Goal: Transaction & Acquisition: Purchase product/service

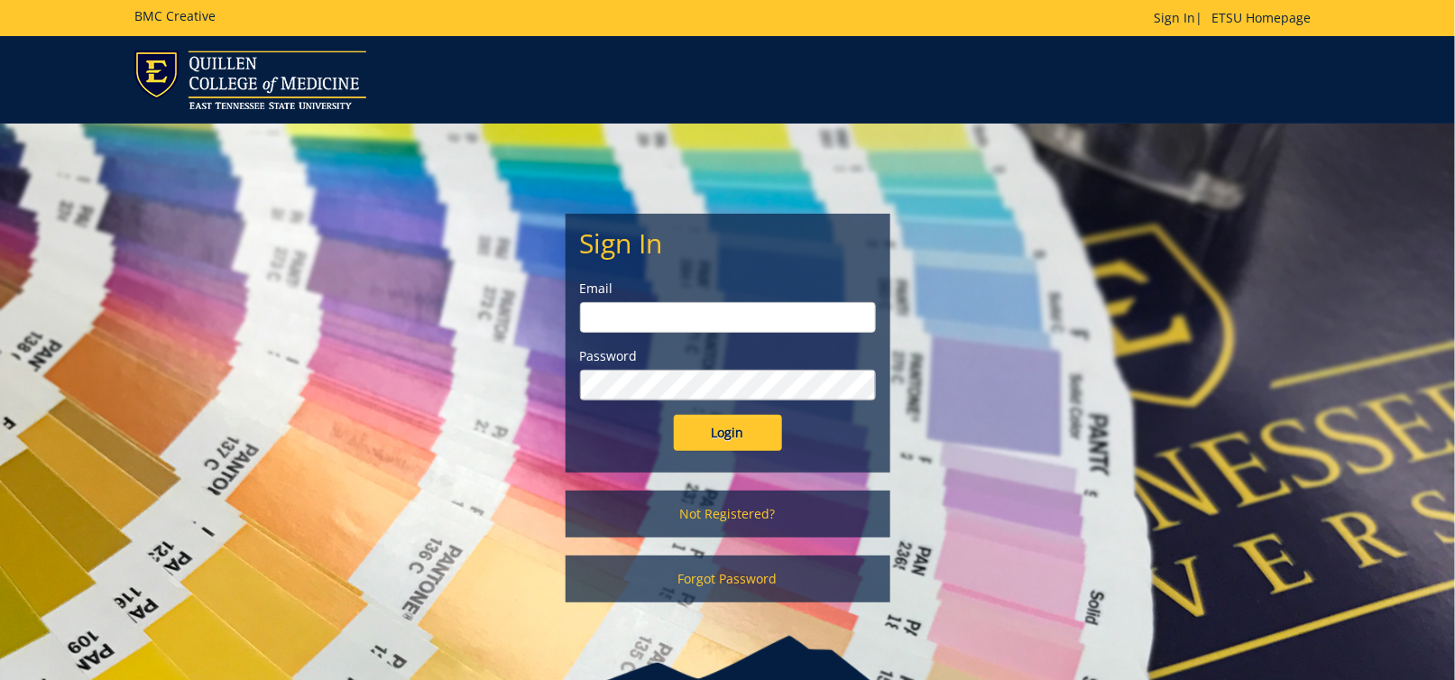
click at [651, 323] on input "email" at bounding box center [728, 317] width 296 height 31
type input "andrewsg@etsu.edu"
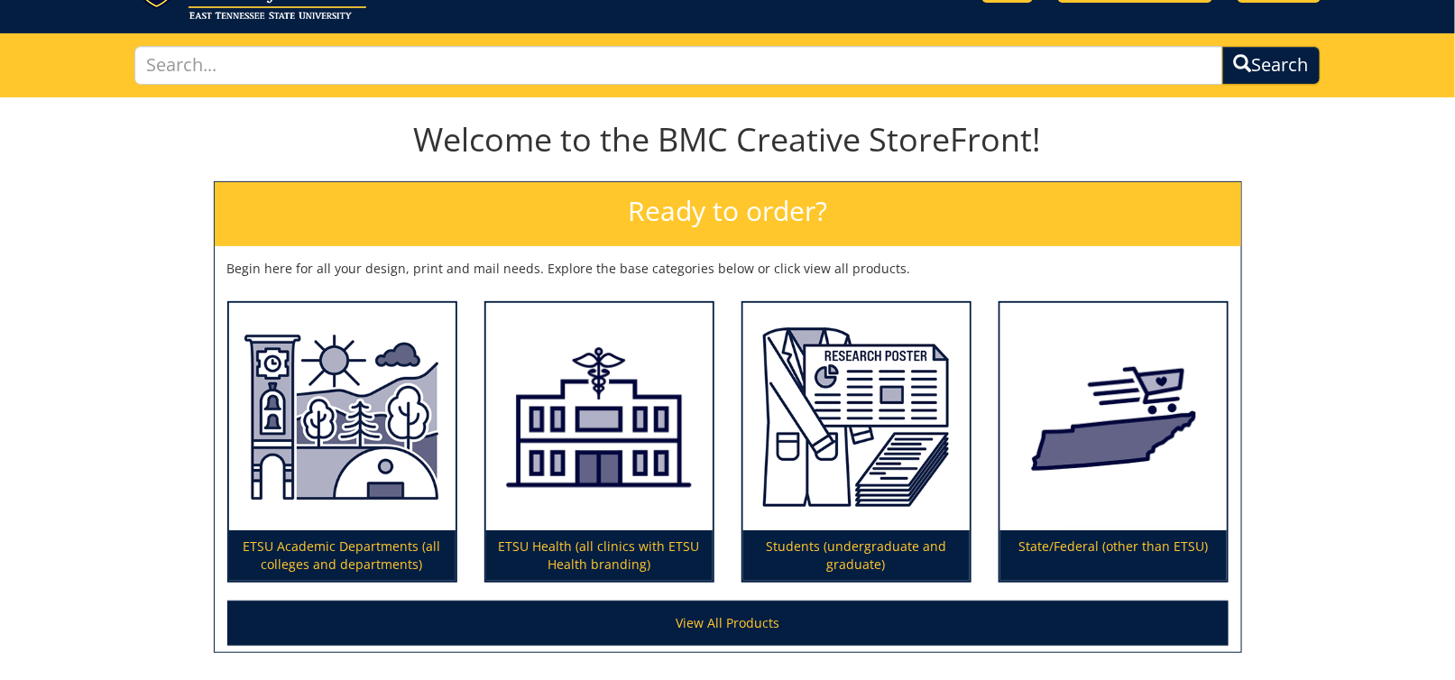
scroll to position [180, 0]
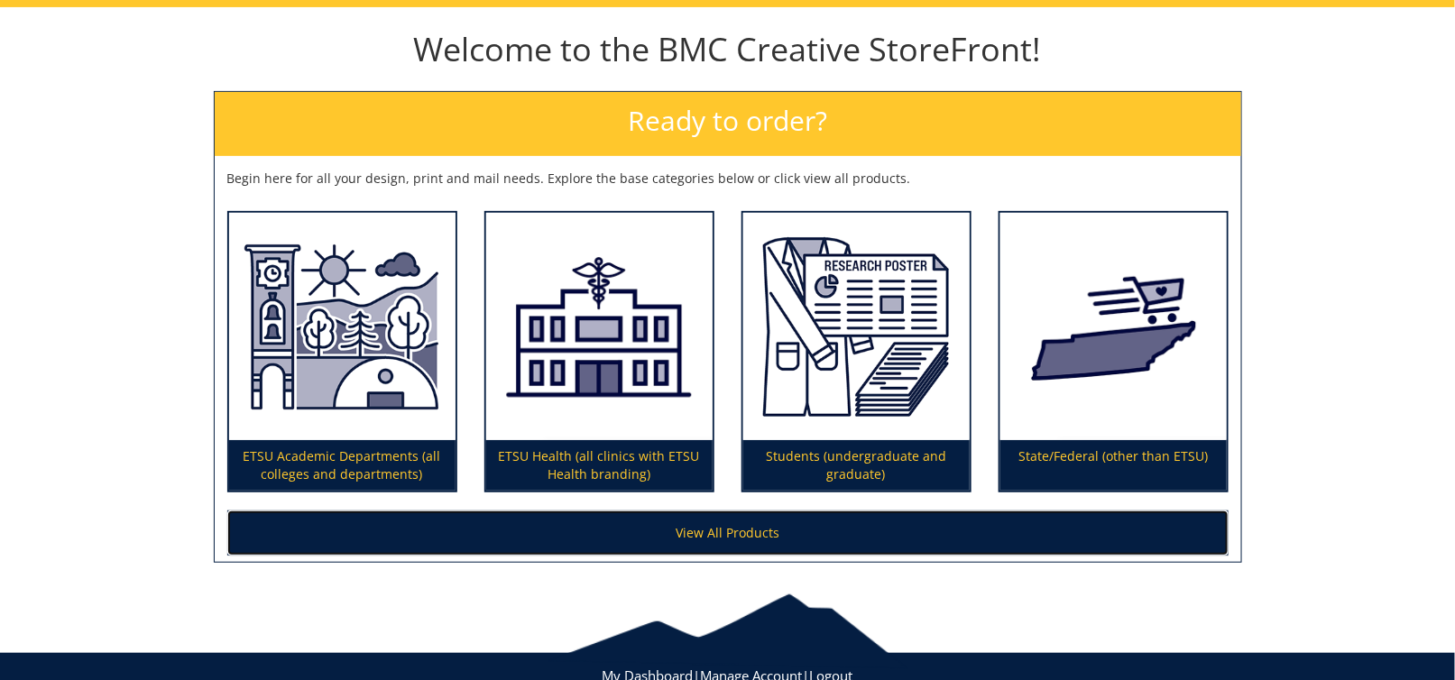
click at [884, 532] on link "View All Products" at bounding box center [727, 532] width 1001 height 45
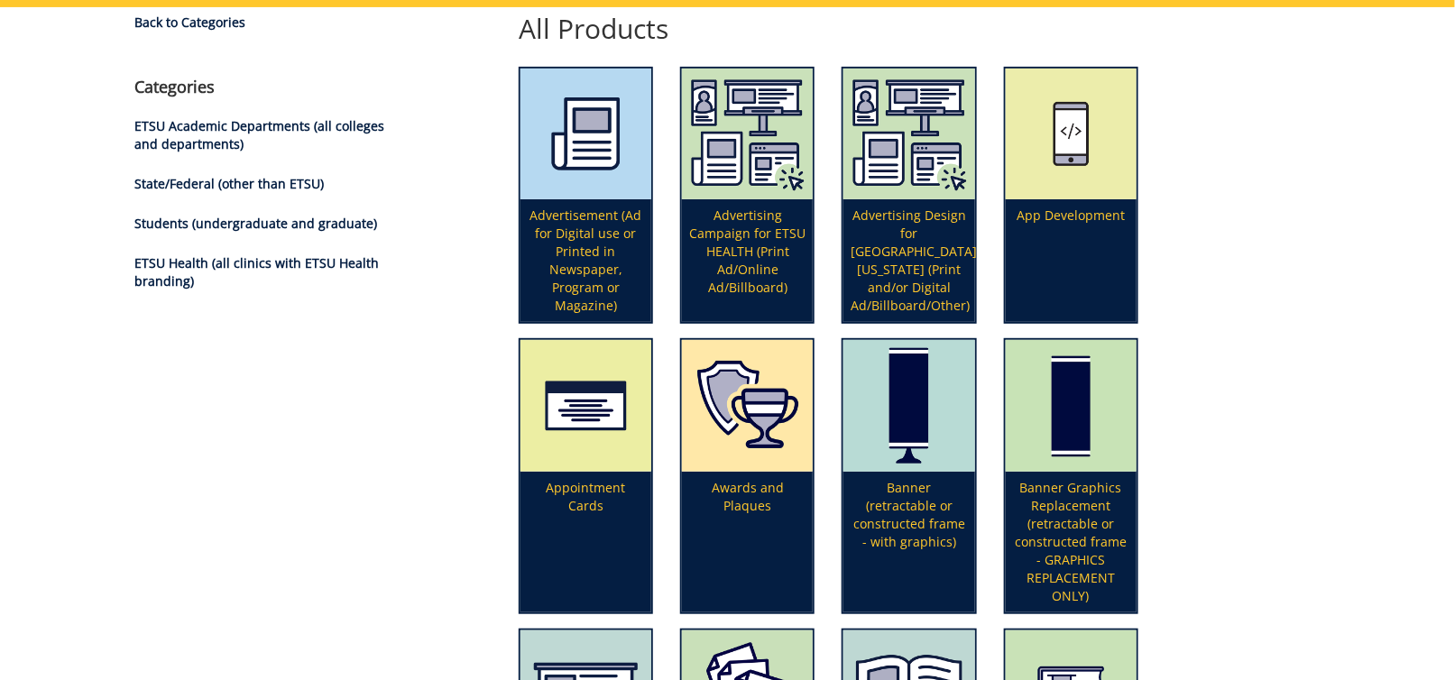
scroll to position [90, 0]
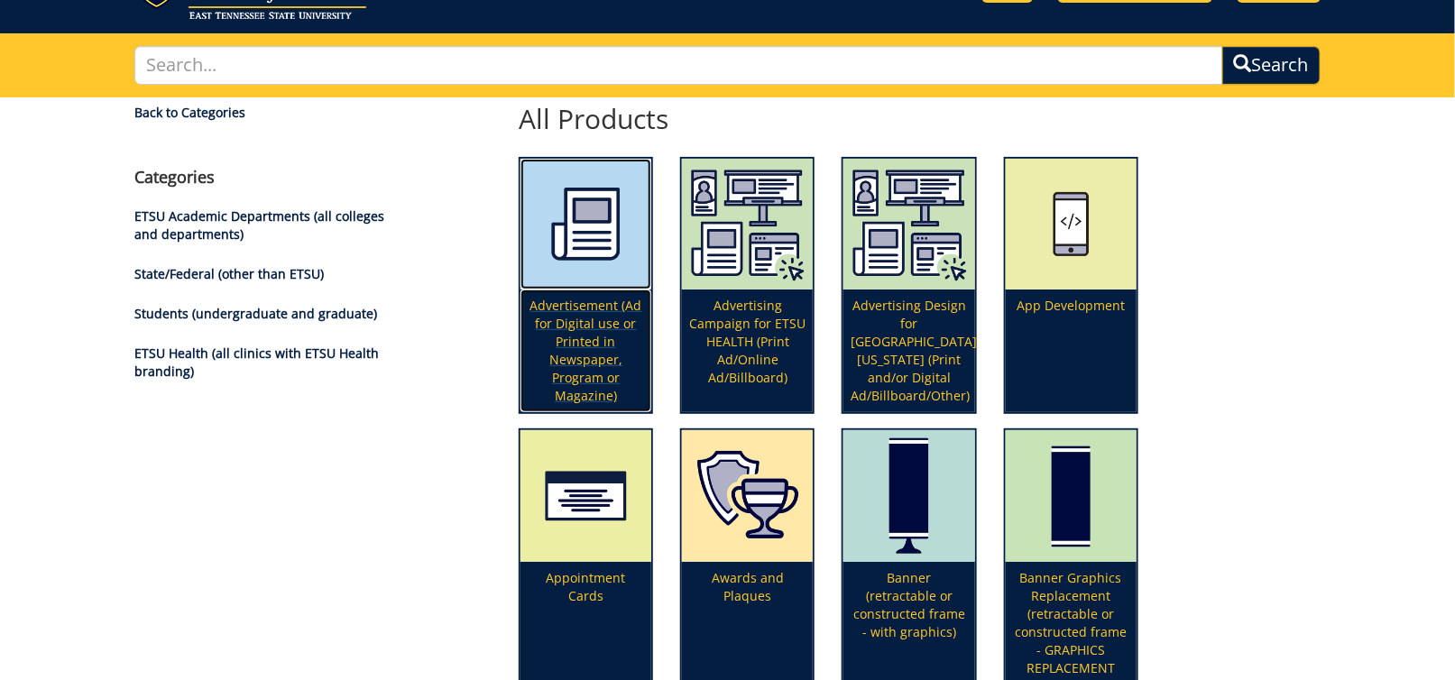
click at [566, 341] on p "Advertisement (Ad for Digital use or Printed in Newspaper, Program or Magazine)" at bounding box center [585, 350] width 131 height 123
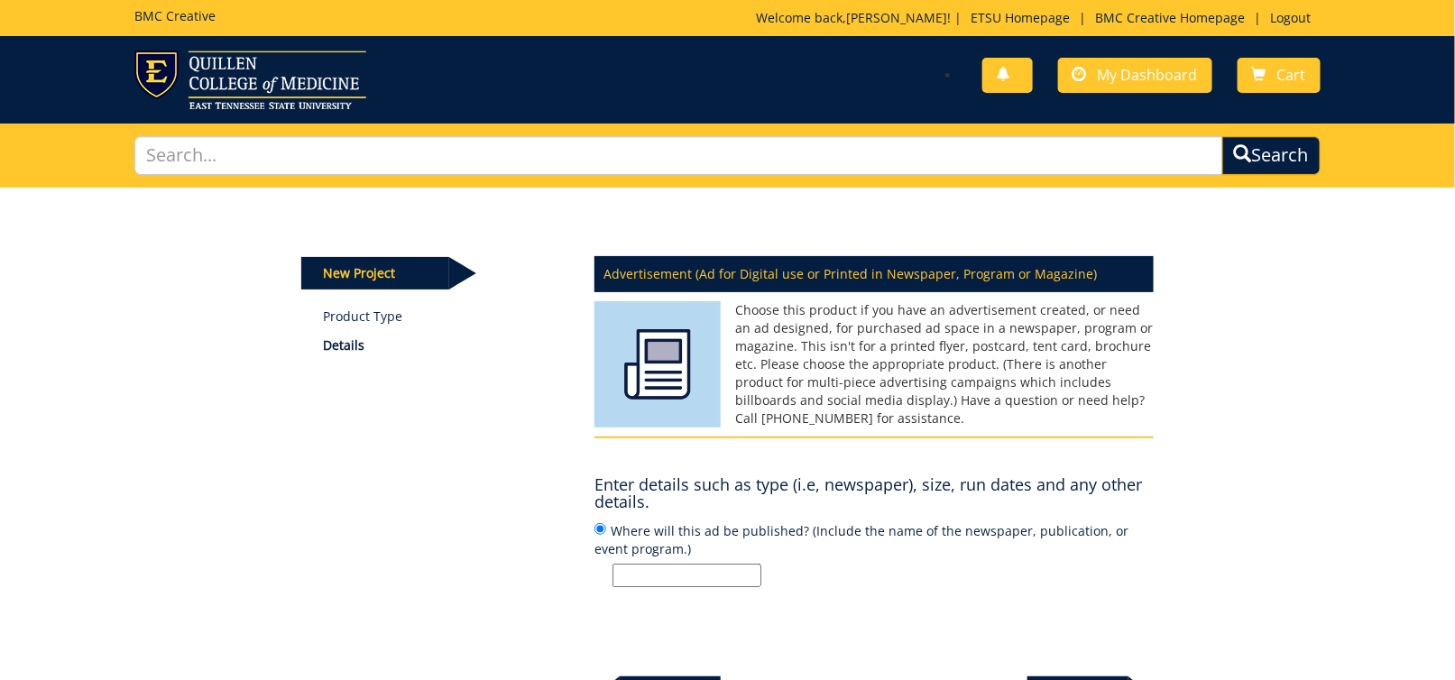
click at [646, 582] on input "Where will this ad be published? (Include the name of the newspaper, publicatio…" at bounding box center [686, 575] width 149 height 23
type input "email newsletter, digital signage, posters"
click at [861, 583] on p "email newsletter, digital signage, posters" at bounding box center [882, 575] width 541 height 23
click at [606, 535] on input "Where will this ad be published? (Include the name of the newspaper, publicatio…" at bounding box center [600, 529] width 12 height 12
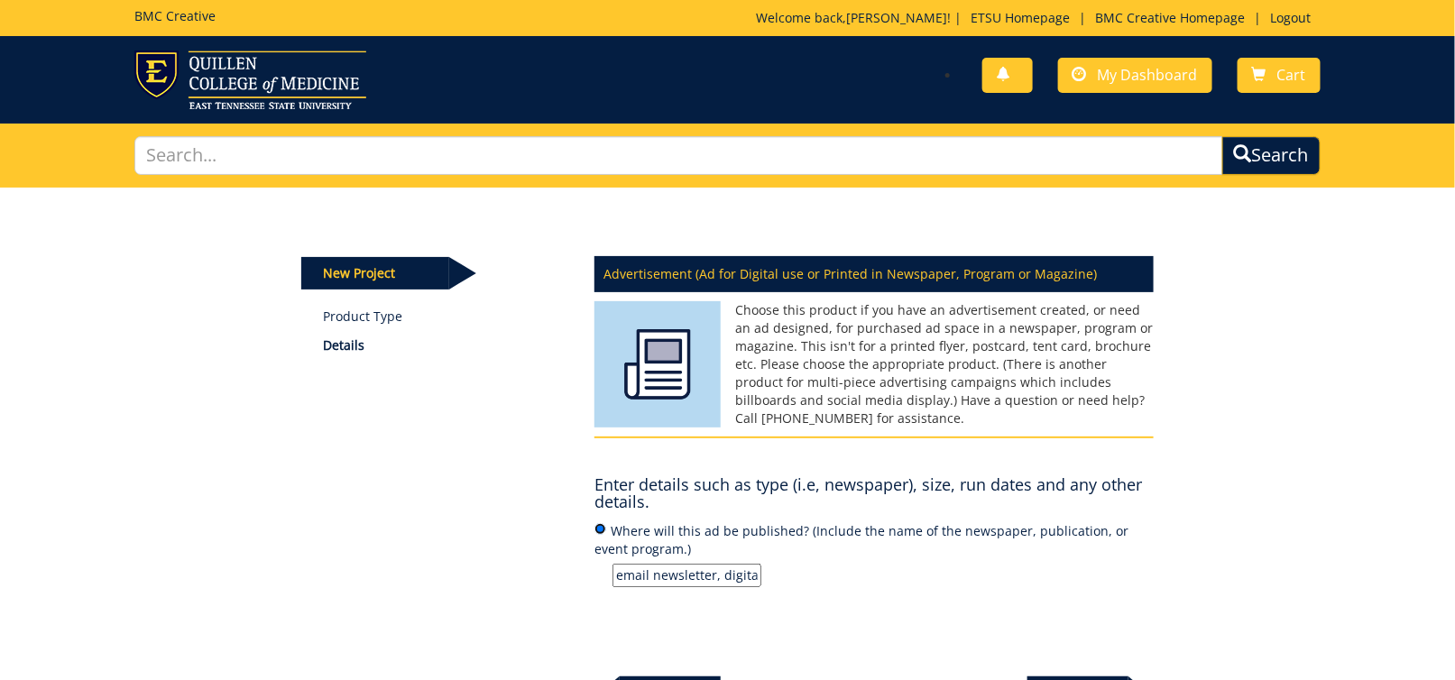
scroll to position [180, 0]
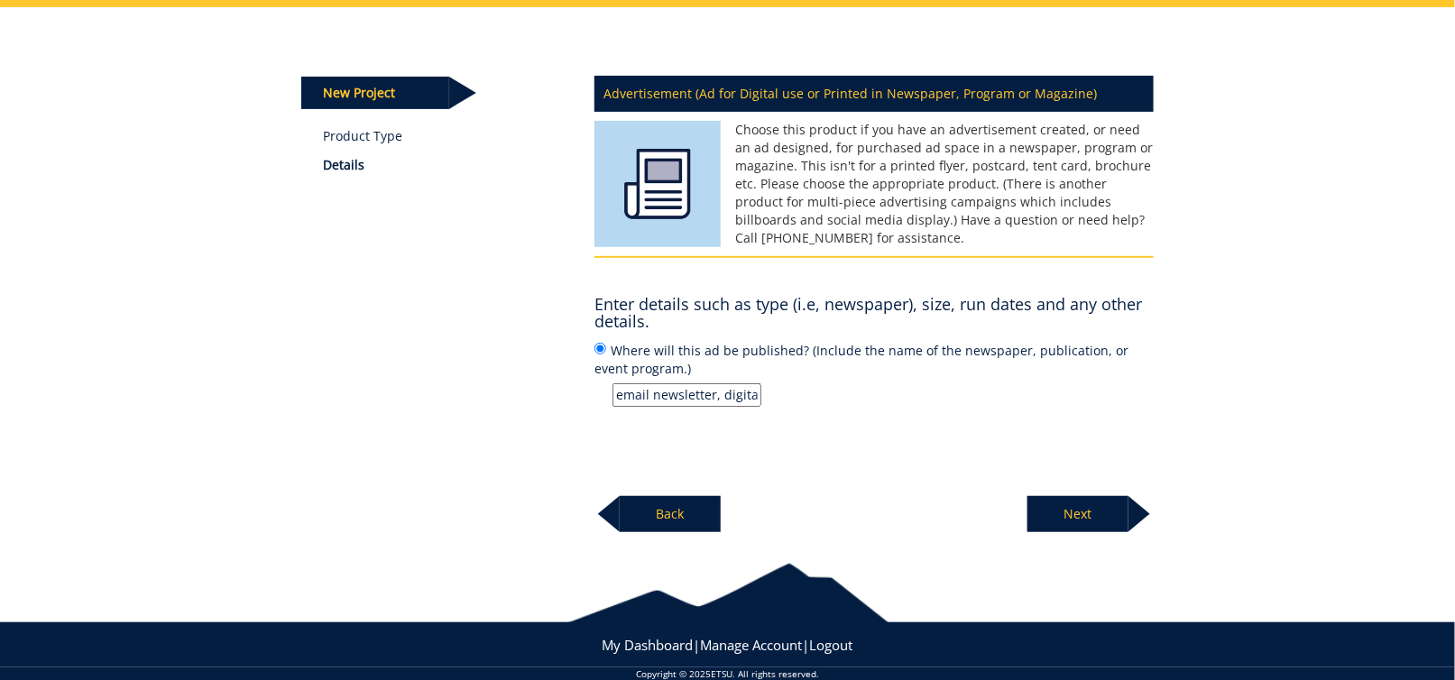
click at [1080, 510] on p "Next" at bounding box center [1077, 514] width 101 height 36
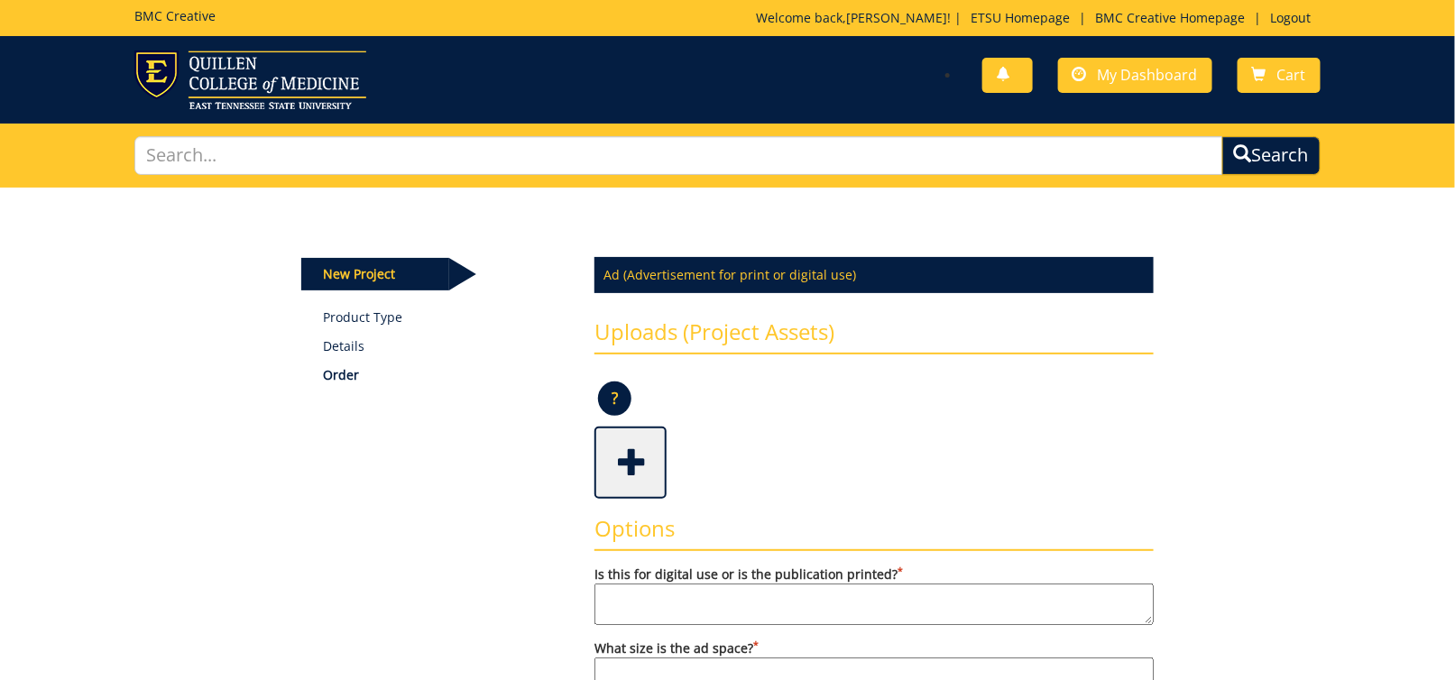
scroll to position [90, 0]
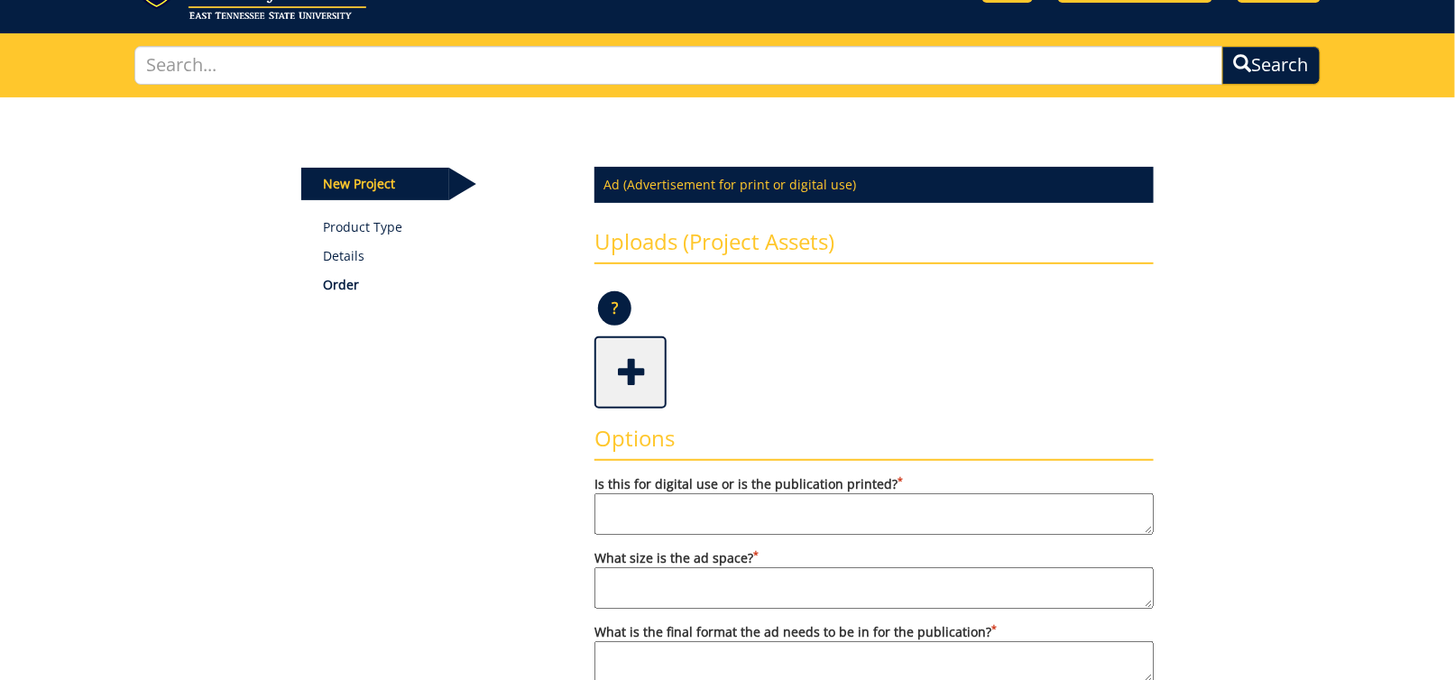
click at [642, 505] on textarea "Is this for digital use or is the publication printed? *" at bounding box center [873, 513] width 559 height 41
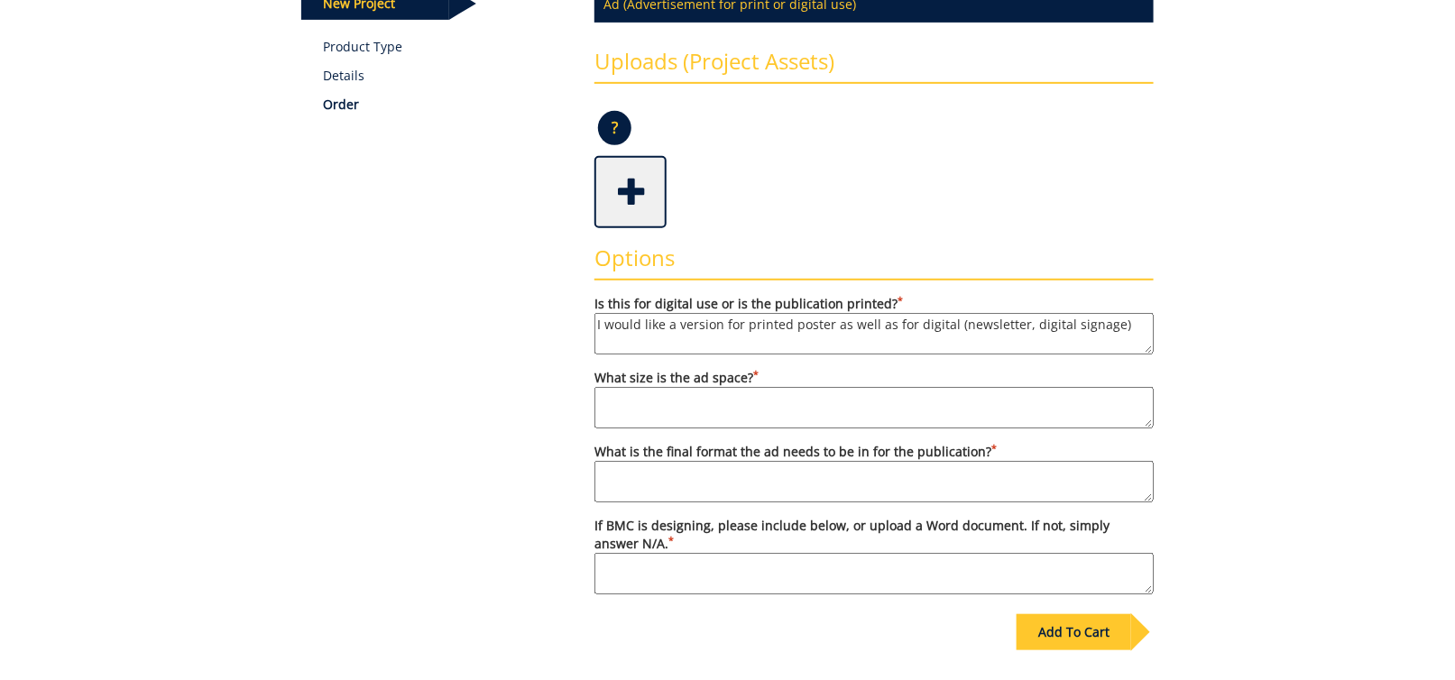
type textarea "I would like a version for printed poster as well as for digital (newsletter, d…"
click at [628, 406] on textarea "What size is the ad space? *" at bounding box center [873, 407] width 559 height 41
type textarea "S"
type textarea "Various"
click at [730, 476] on textarea "What is the final format the ad needs to be in for the publication? *" at bounding box center [873, 481] width 559 height 41
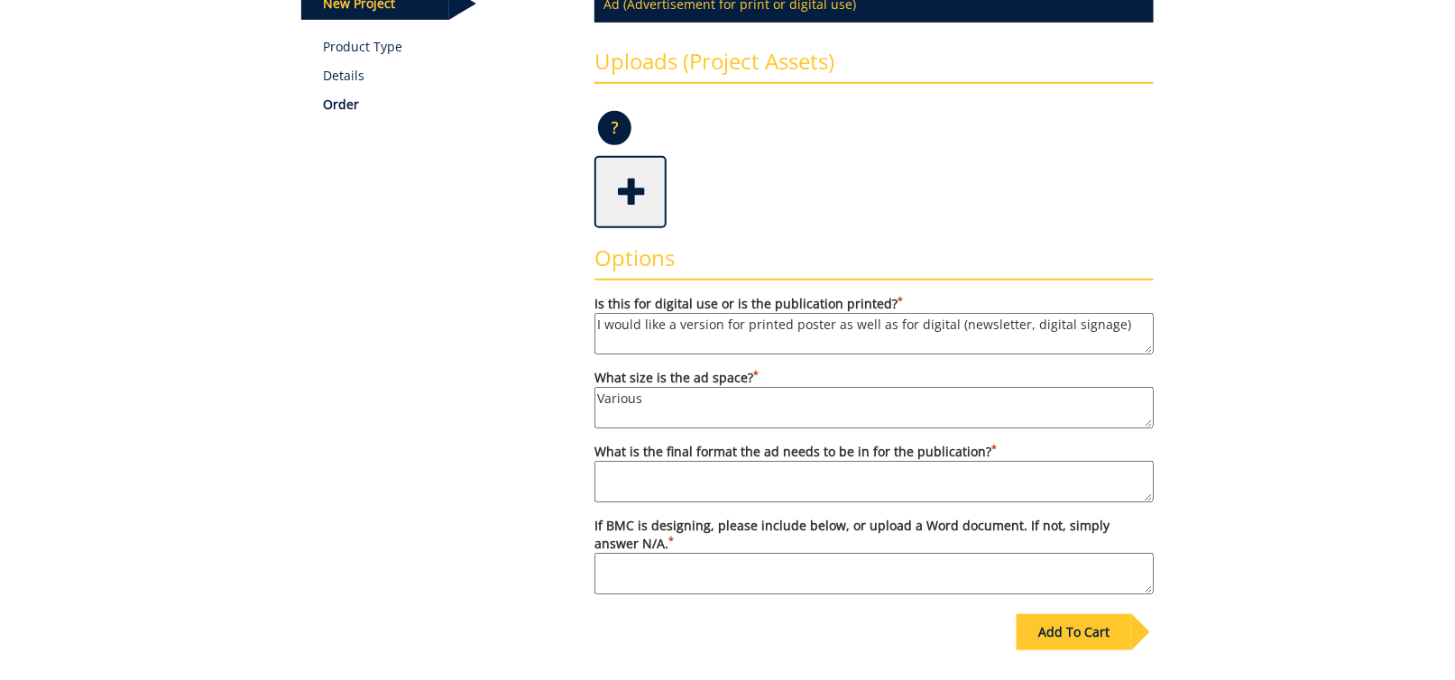
click at [741, 475] on textarea "What is the final format the ad needs to be in for the publication? *" at bounding box center [873, 481] width 559 height 41
click at [758, 471] on textarea "What is the final format the ad needs to be in for the publication? *" at bounding box center [873, 481] width 559 height 41
type textarea "l"
type textarea ".png"
click at [734, 570] on textarea "If BMC is designing, please include below, or upload a Word document. If not, s…" at bounding box center [873, 573] width 559 height 41
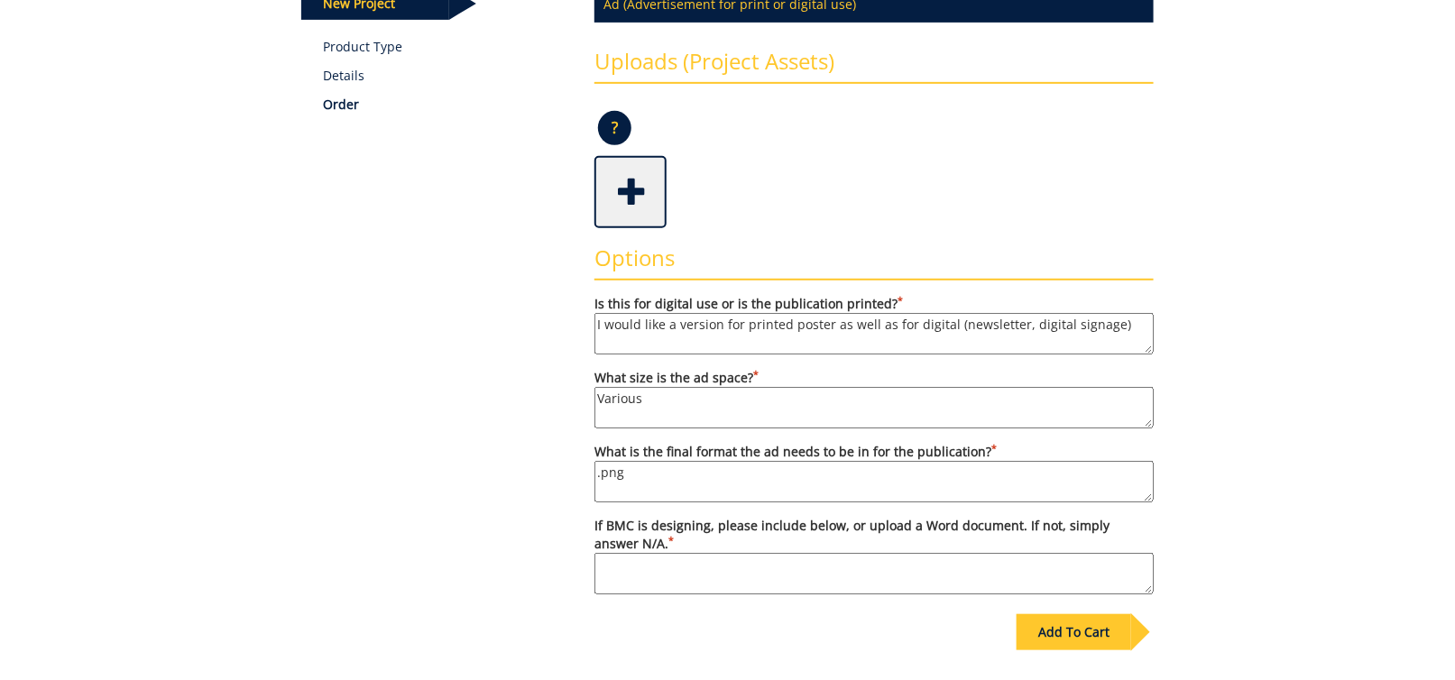
click at [753, 565] on textarea "If BMC is designing, please include below, or upload a Word document. If not, s…" at bounding box center [873, 573] width 559 height 41
paste textarea "Event Details Event: Quillen Talent Show Date: Thursday, February 20, 2025 Time…"
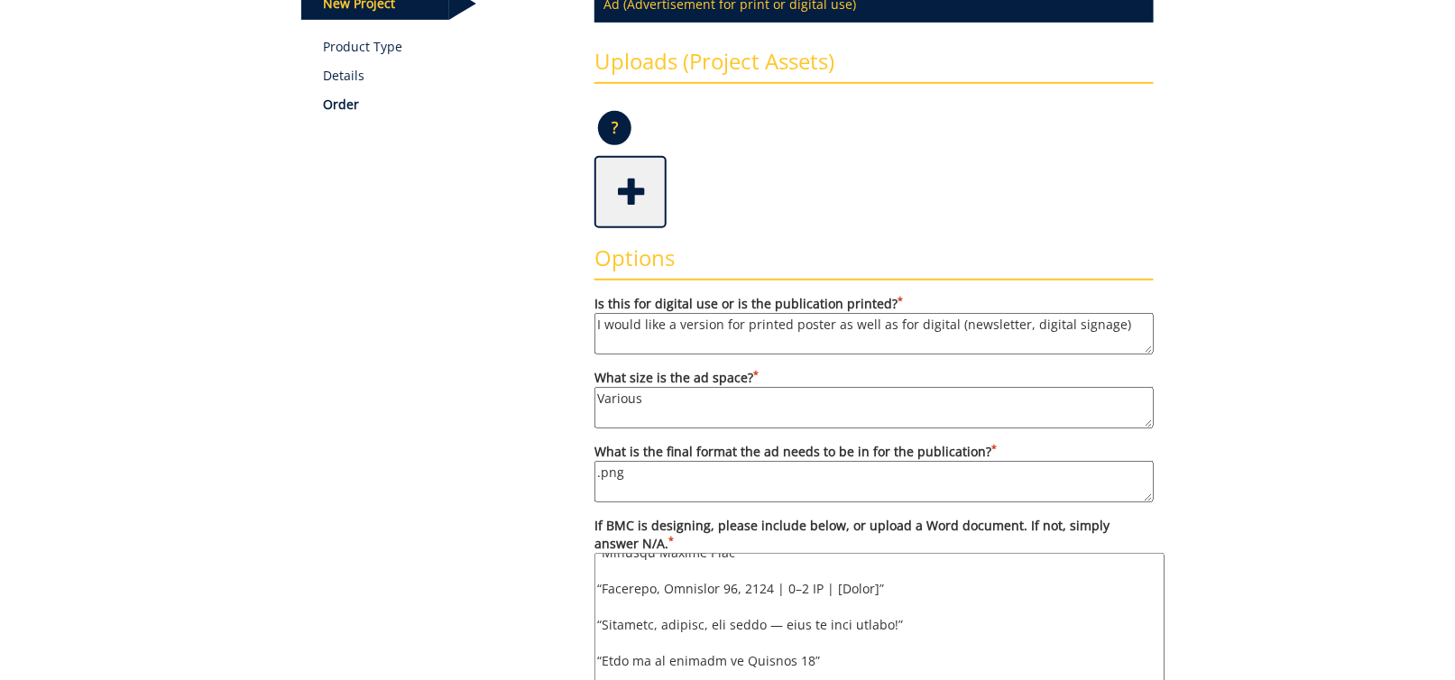
scroll to position [813, 0]
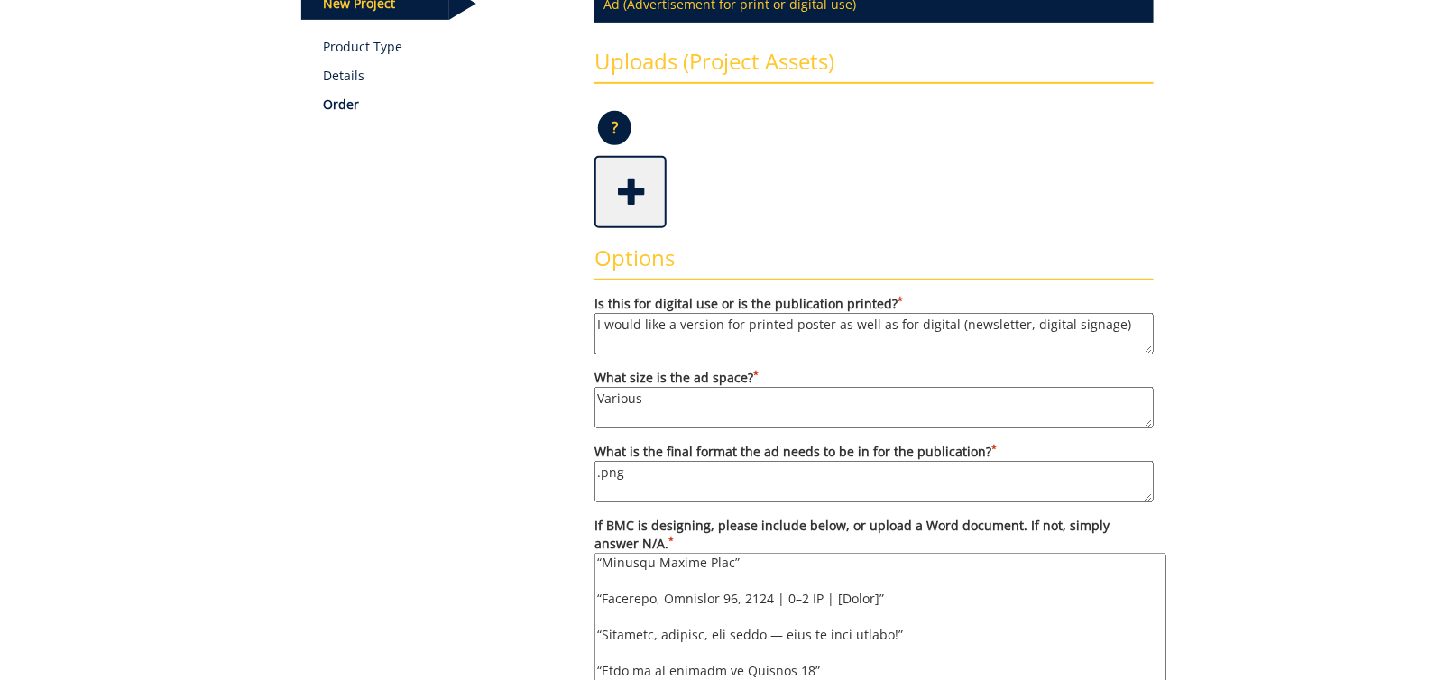
drag, startPoint x: 1151, startPoint y: 591, endPoint x: 1163, endPoint y: 715, distance: 125.1
click at [1163, 679] on html "BMC Creative Welcome back, Gavin ! | ETSU Homepage | BMC Creative Homepage | Lo…" at bounding box center [727, 379] width 1455 height 1300
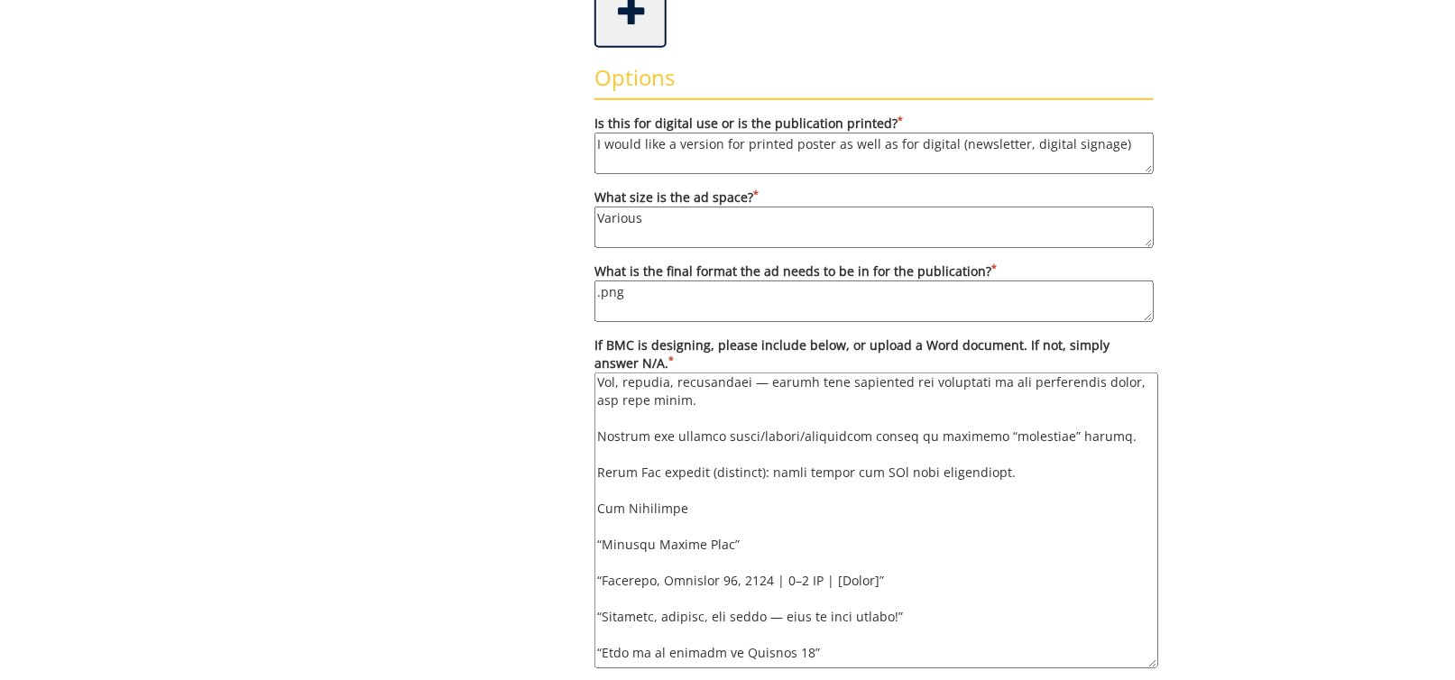
scroll to position [648, 0]
drag, startPoint x: 1161, startPoint y: 530, endPoint x: 1151, endPoint y: 696, distance: 166.2
click at [1151, 679] on html "BMC Creative Welcome back, Gavin ! | ETSU Homepage | BMC Creative Homepage | Lo…" at bounding box center [727, 281] width 1455 height 1465
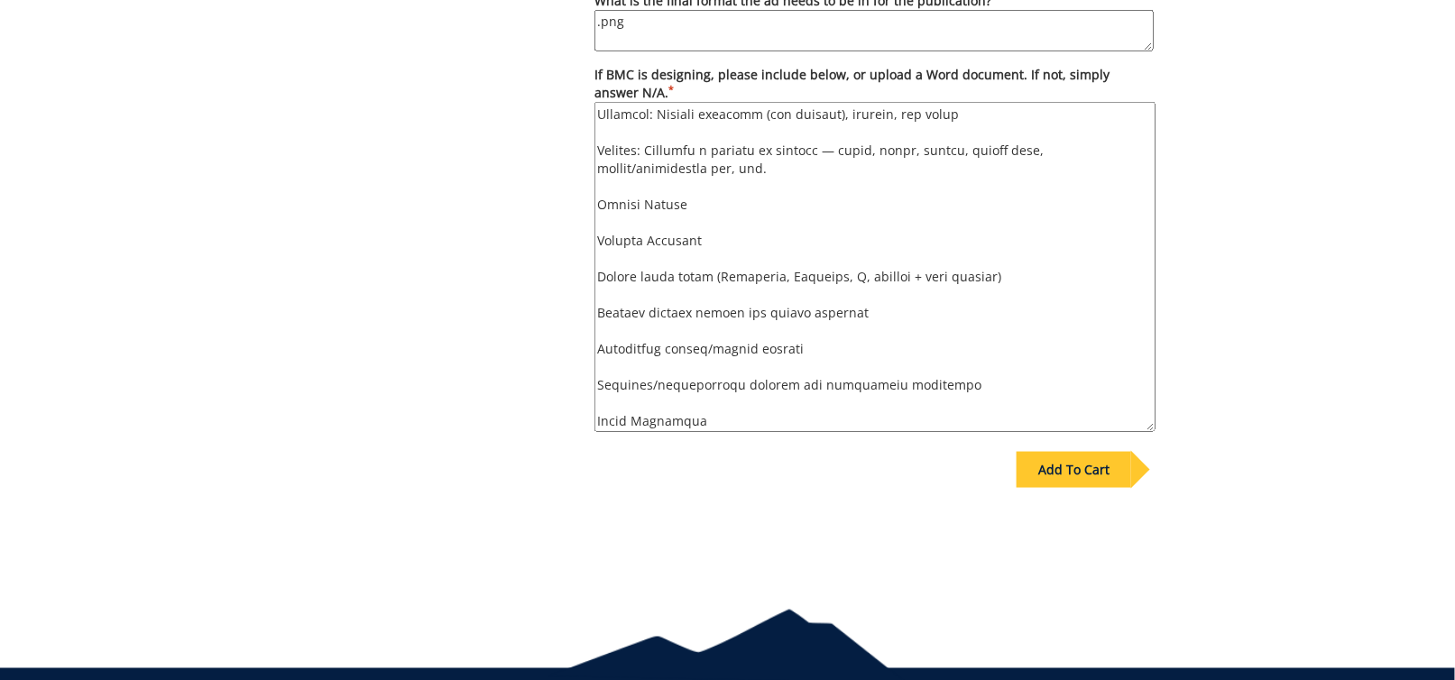
scroll to position [0, 0]
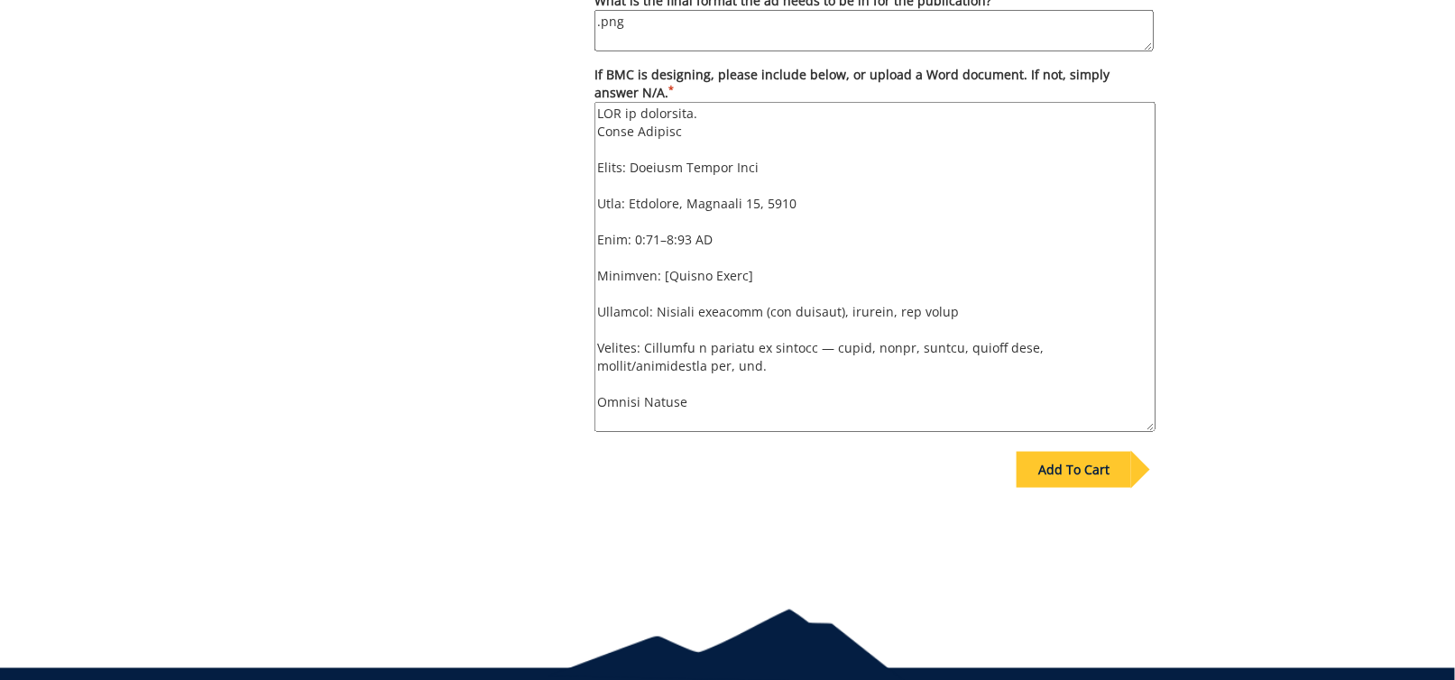
click at [596, 161] on textarea "If BMC is designing, please include below, or upload a Word document. If not, s…" at bounding box center [874, 267] width 561 height 330
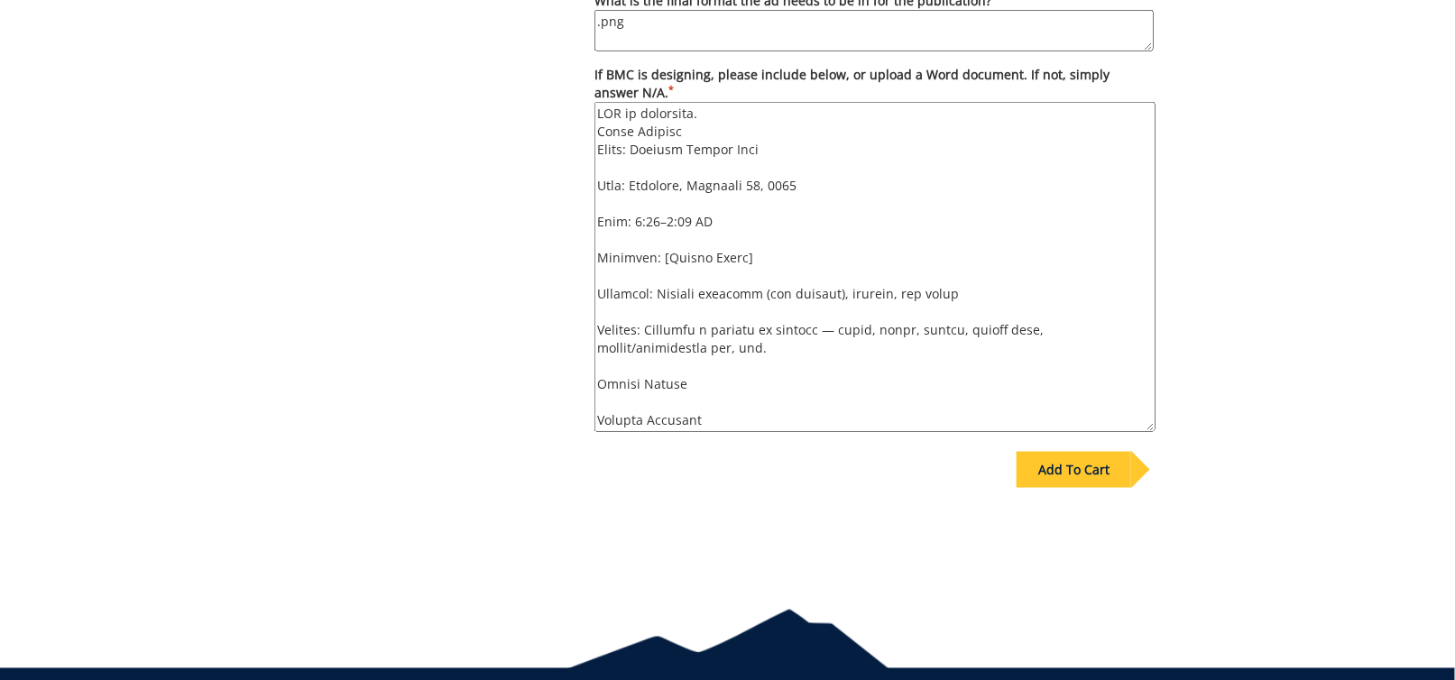
click at [597, 183] on textarea "If BMC is designing, please include below, or upload a Word document. If not, s…" at bounding box center [874, 267] width 561 height 330
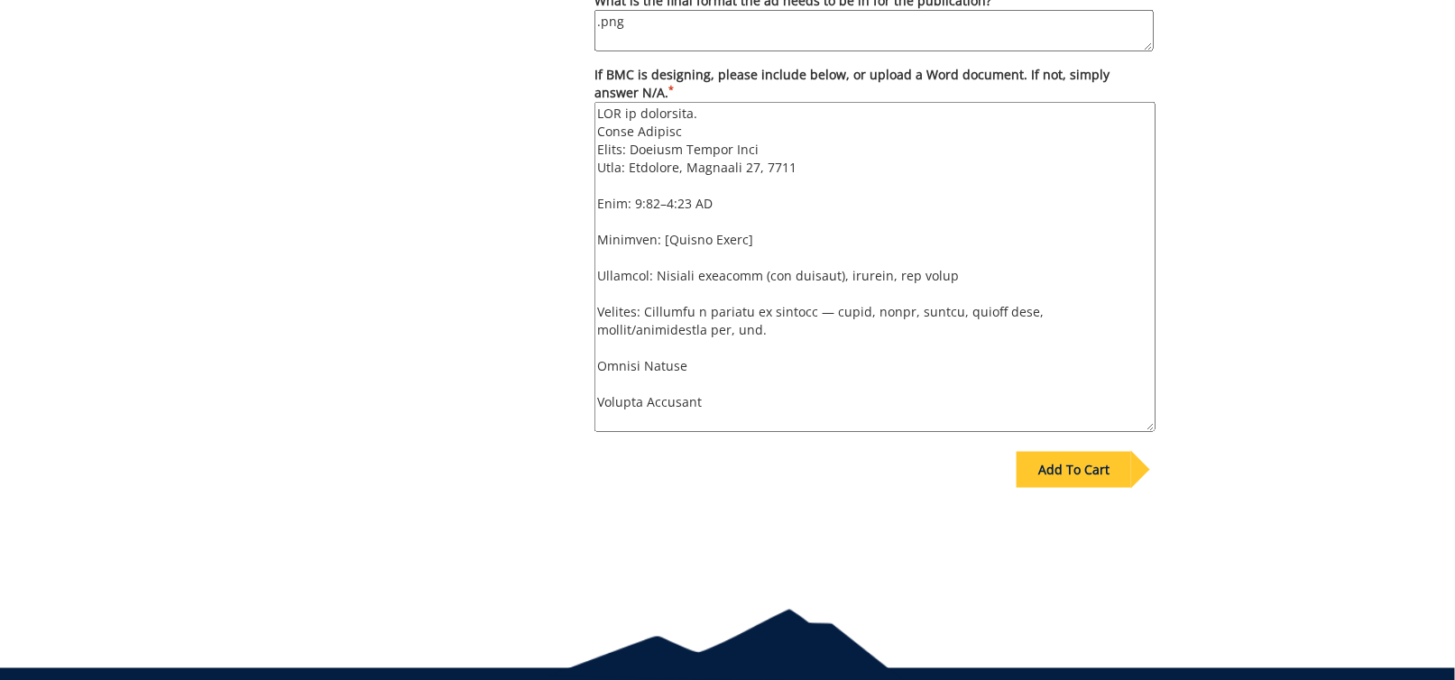
click at [597, 200] on textarea "If BMC is designing, please include below, or upload a Word document. If not, s…" at bounding box center [874, 267] width 561 height 330
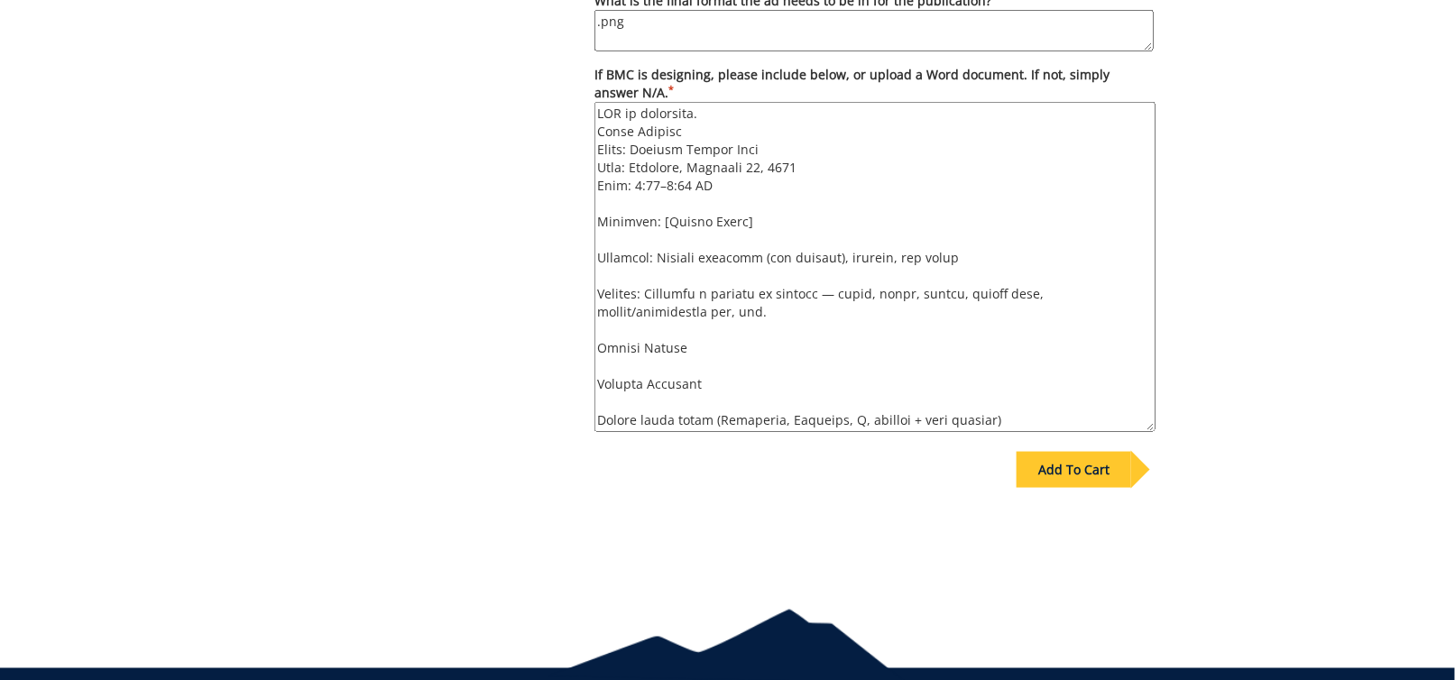
click at [768, 150] on textarea "If BMC is designing, please include below, or upload a Word document. If not, s…" at bounding box center [874, 267] width 561 height 330
click at [748, 225] on textarea "If BMC is designing, please include below, or upload a Word document. If not, s…" at bounding box center [874, 267] width 561 height 330
click at [600, 131] on textarea "If BMC is designing, please include below, or upload a Word document. If not, s…" at bounding box center [874, 267] width 561 height 330
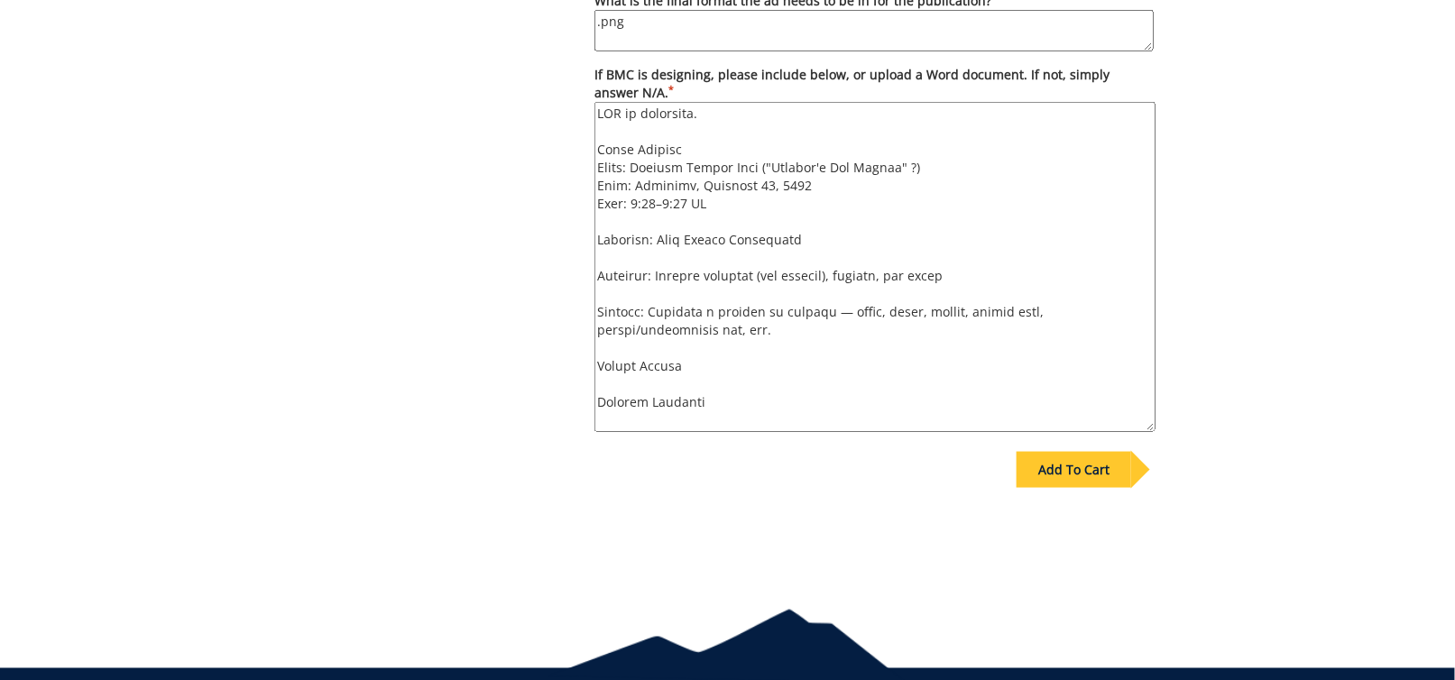
scroll to position [90, 0]
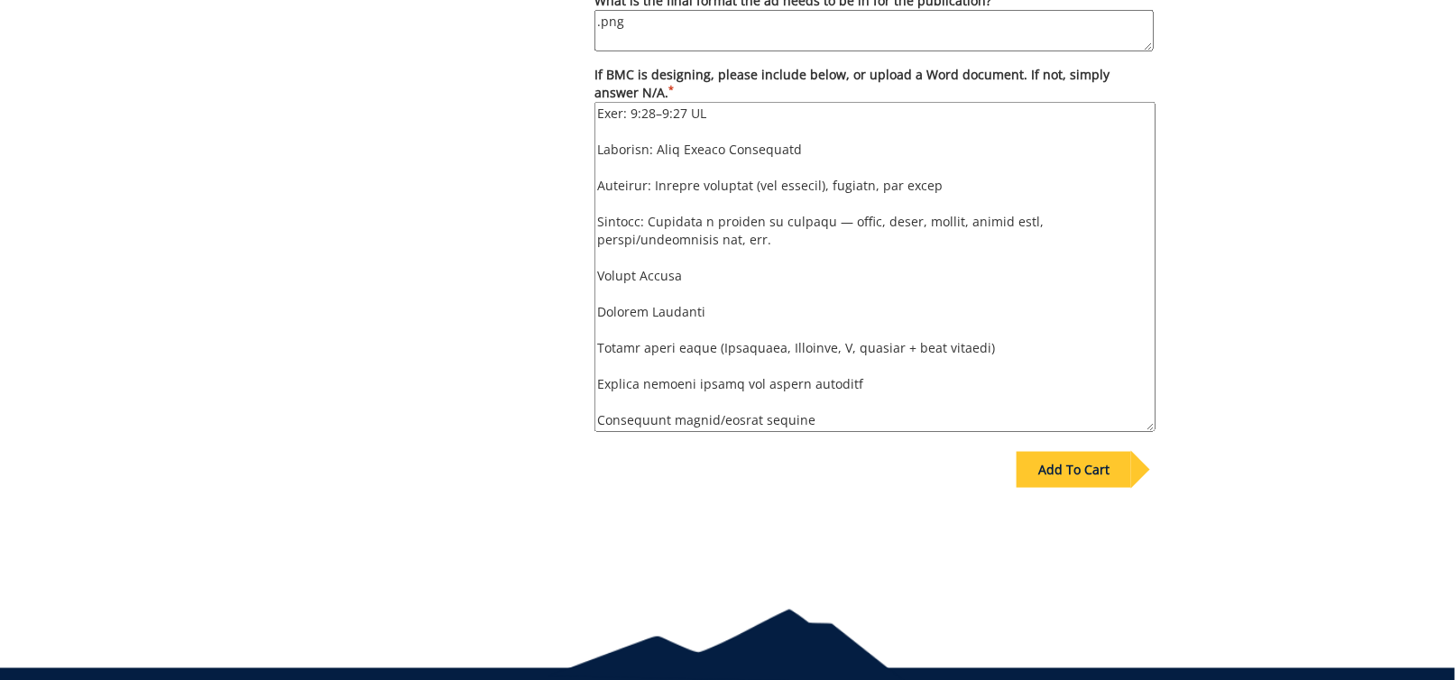
click at [599, 307] on textarea "If BMC is designing, please include below, or upload a Word document. If not, s…" at bounding box center [874, 267] width 561 height 330
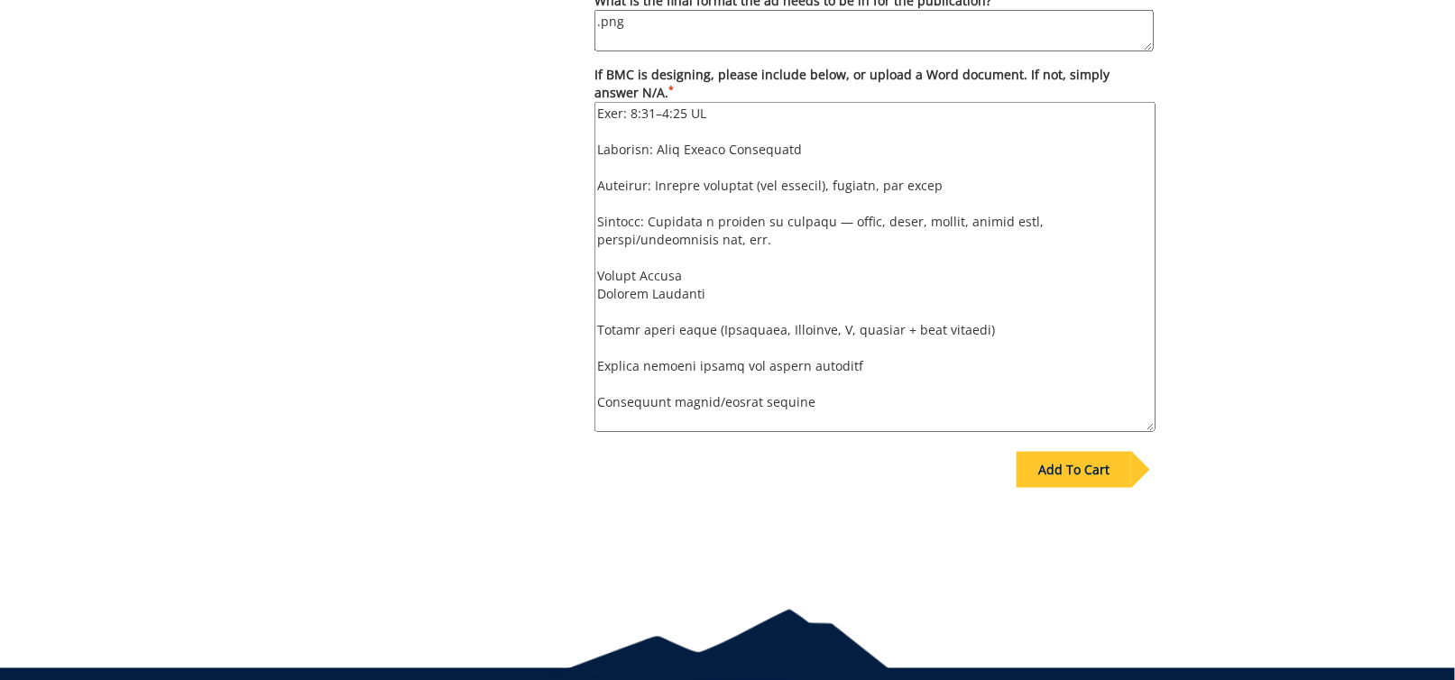
click at [598, 326] on textarea "If BMC is designing, please include below, or upload a Word document. If not, s…" at bounding box center [874, 267] width 561 height 330
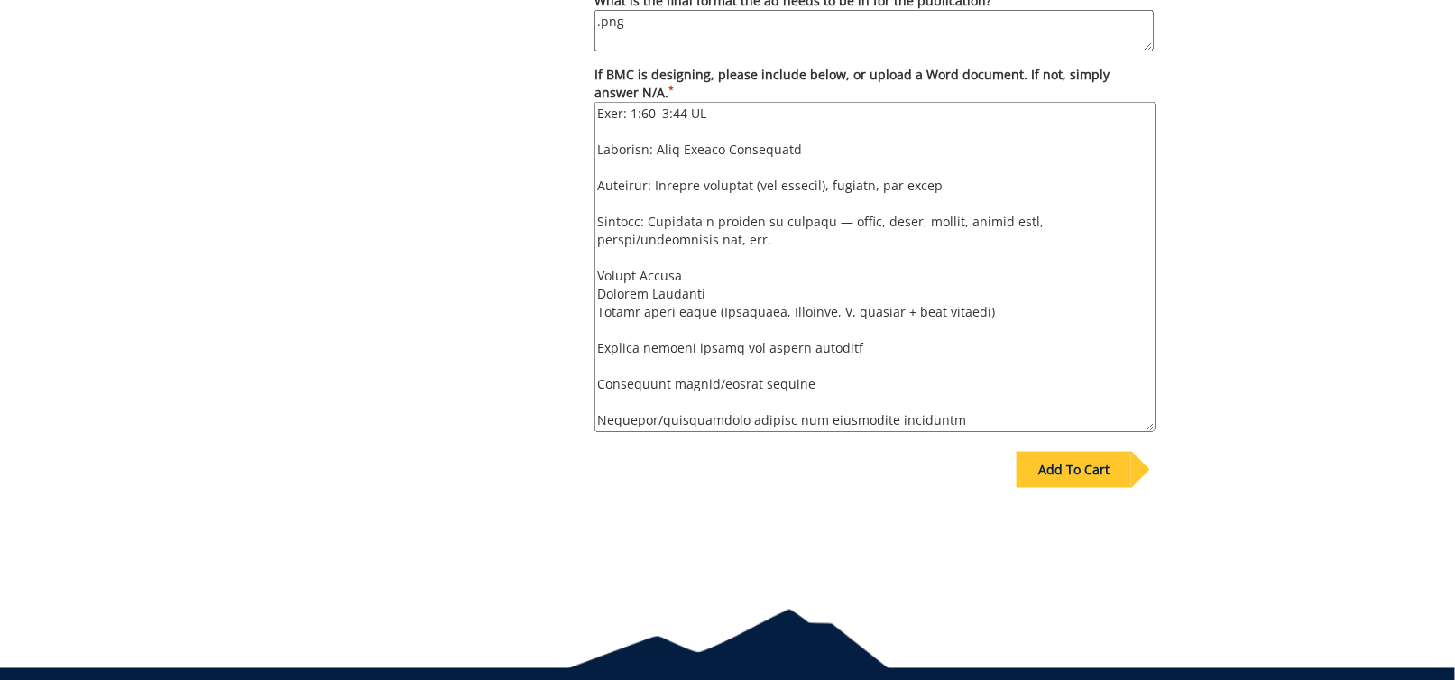
click at [602, 346] on textarea "If BMC is designing, please include below, or upload a Word document. If not, s…" at bounding box center [874, 267] width 561 height 330
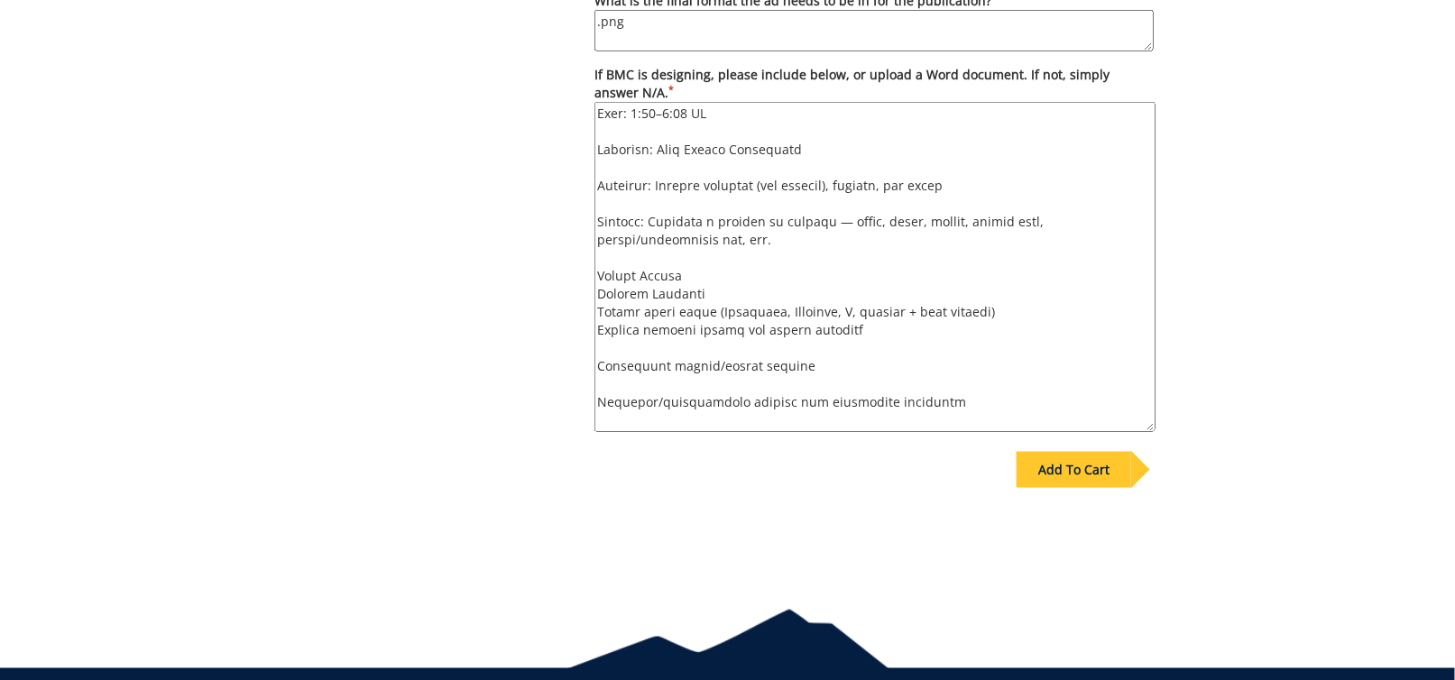
click at [601, 366] on textarea "If BMC is designing, please include below, or upload a Word document. If not, s…" at bounding box center [874, 267] width 561 height 330
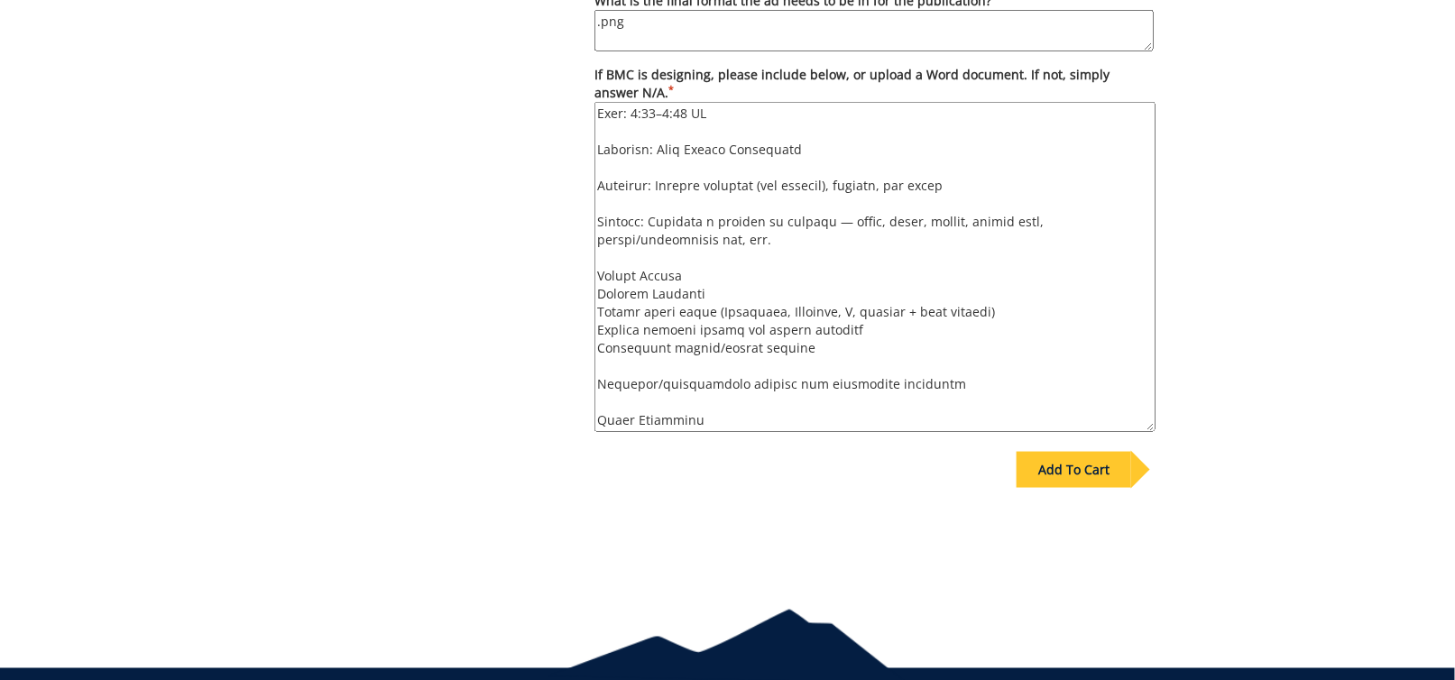
click at [599, 381] on textarea "If BMC is designing, please include below, or upload a Word document. If not, s…" at bounding box center [874, 267] width 561 height 330
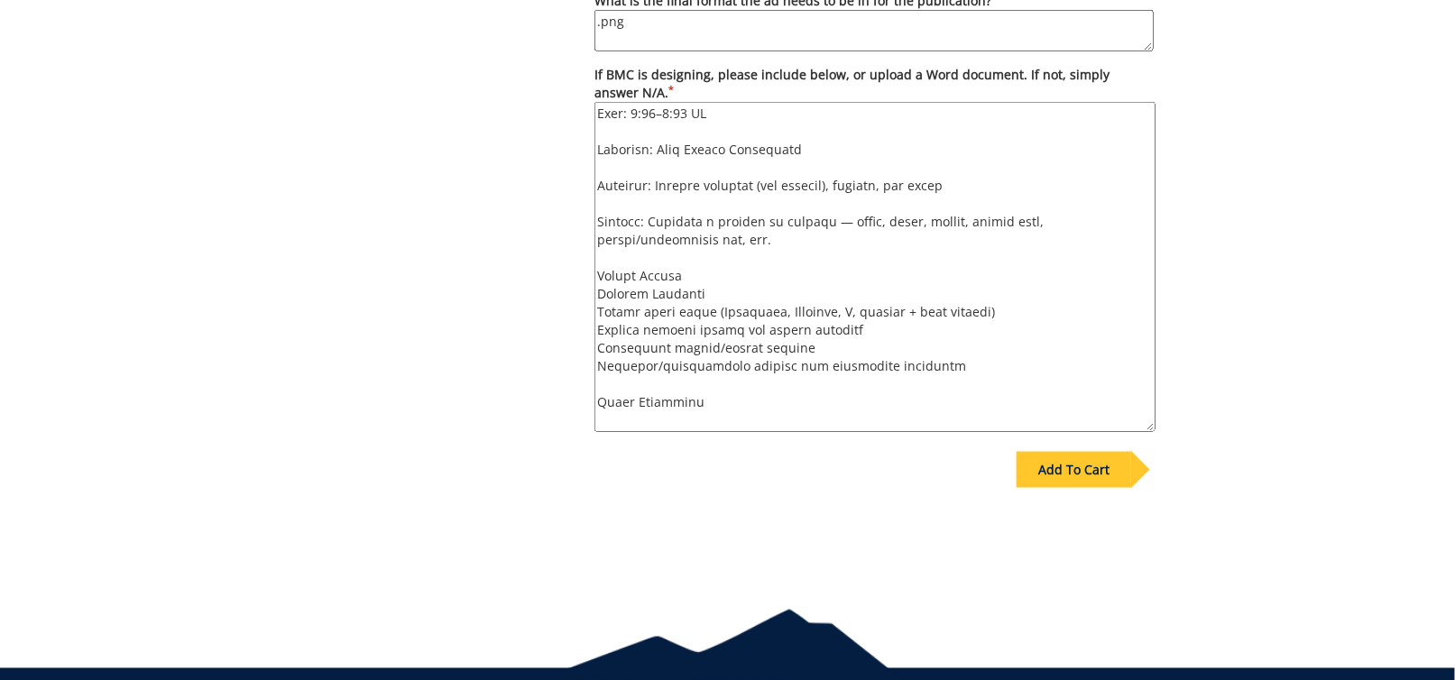
scroll to position [180, 0]
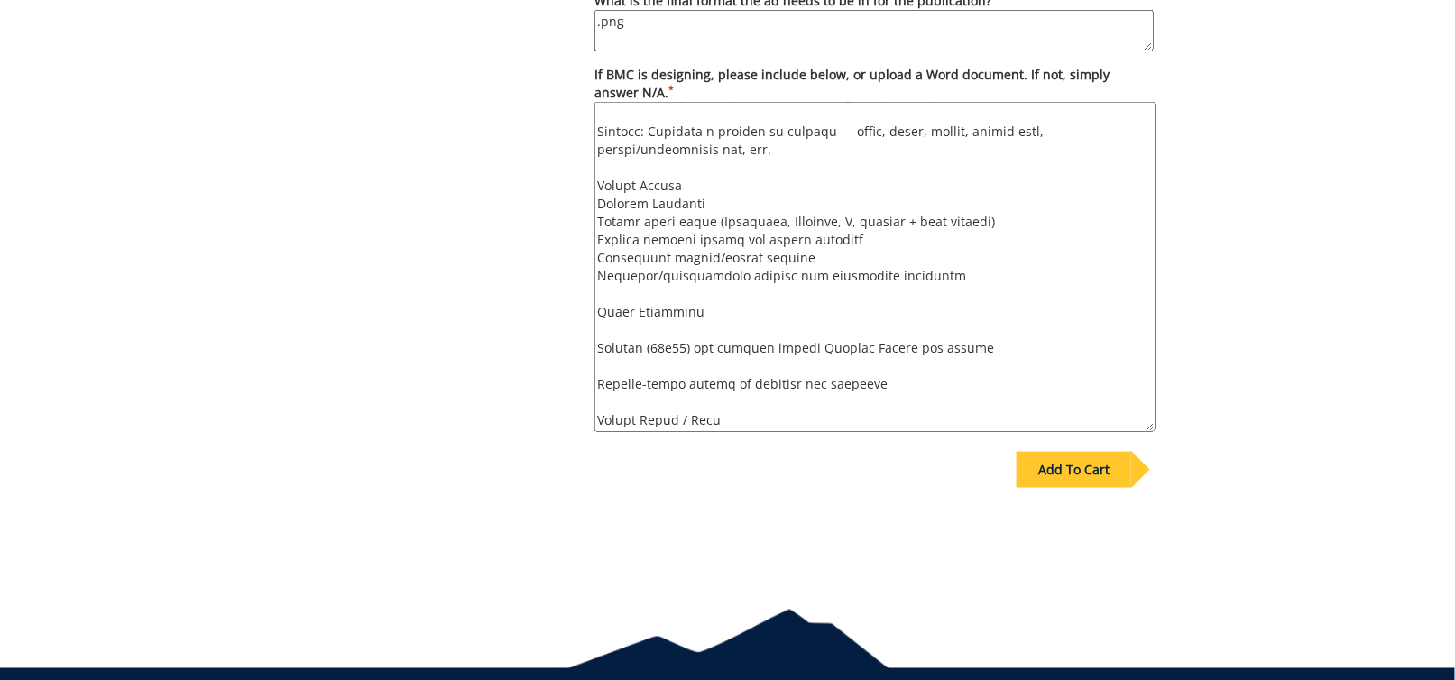
click at [598, 342] on textarea "If BMC is designing, please include below, or upload a Word document. If not, s…" at bounding box center [874, 267] width 561 height 330
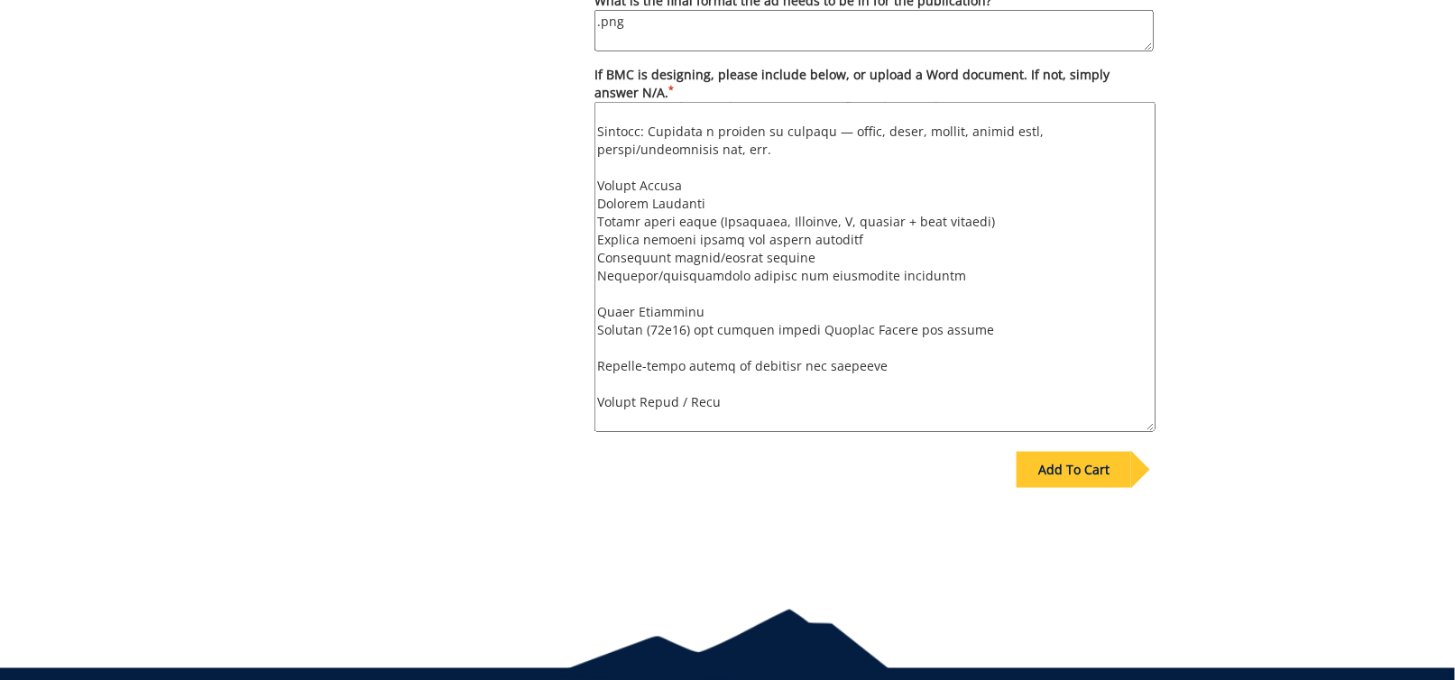
click at [597, 362] on textarea "If BMC is designing, please include below, or upload a Word document. If not, s…" at bounding box center [874, 267] width 561 height 330
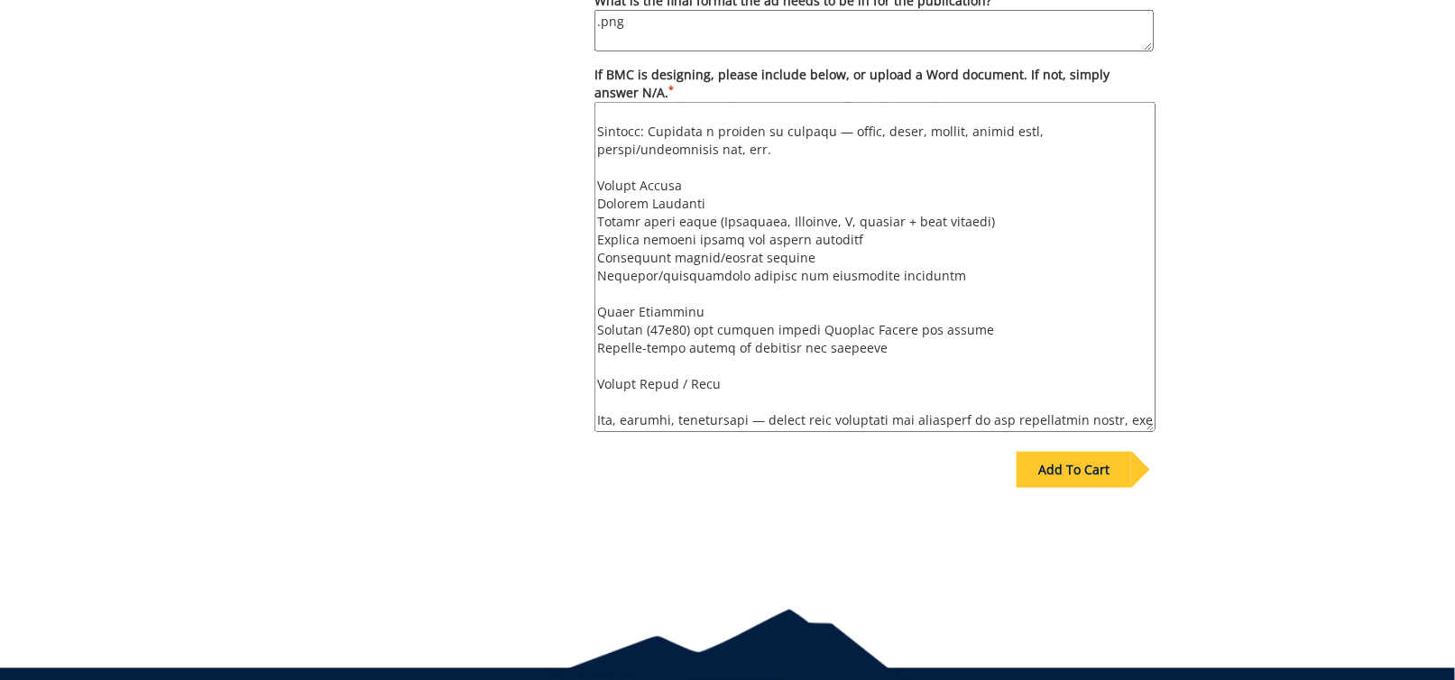
scroll to position [271, 0]
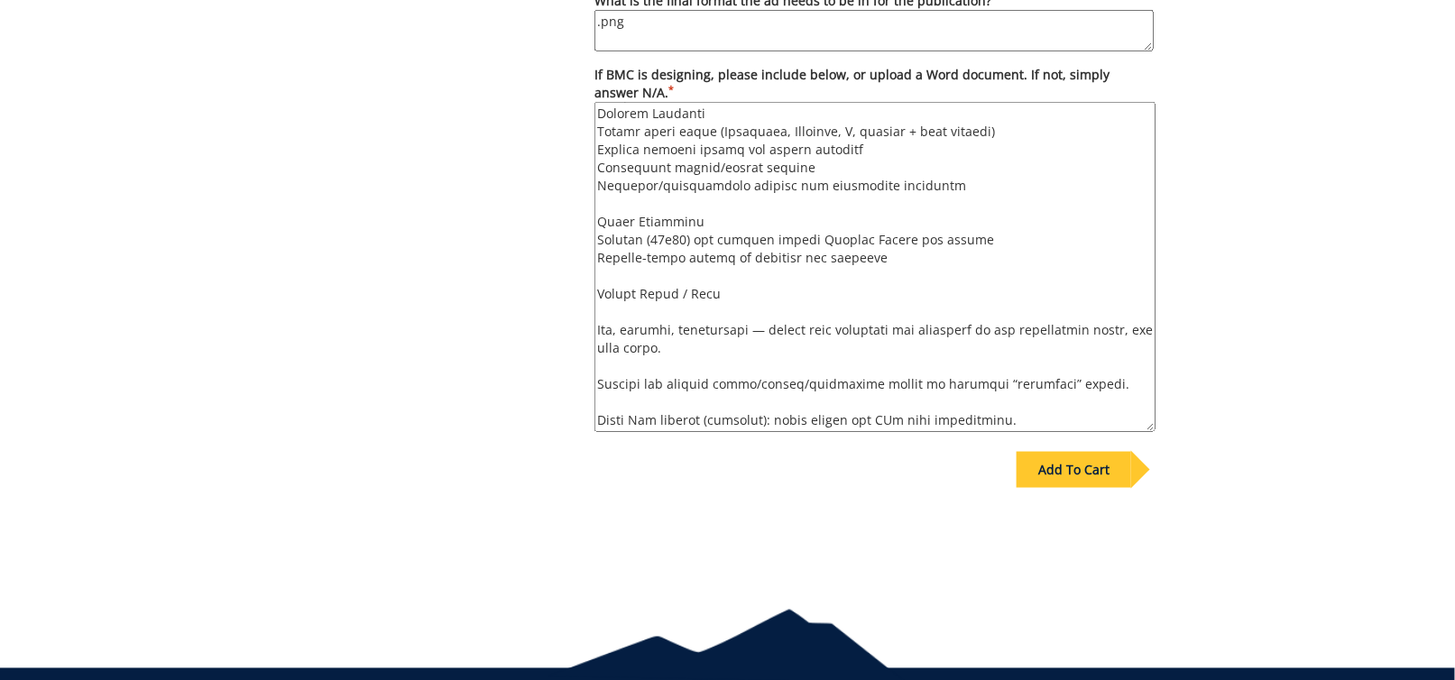
click at [597, 326] on textarea "If BMC is designing, please include below, or upload a Word document. If not, s…" at bounding box center [874, 267] width 561 height 330
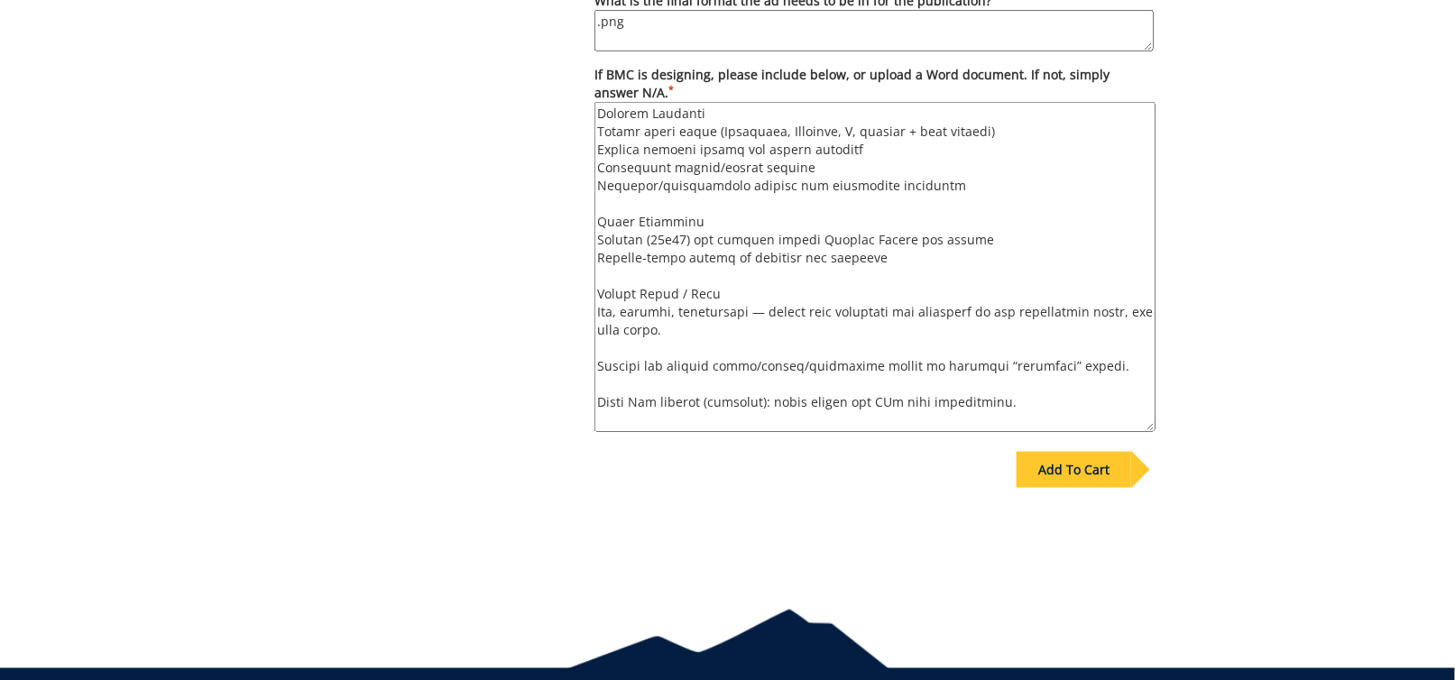
click at [598, 367] on textarea "If BMC is designing, please include below, or upload a Word document. If not, s…" at bounding box center [874, 267] width 561 height 330
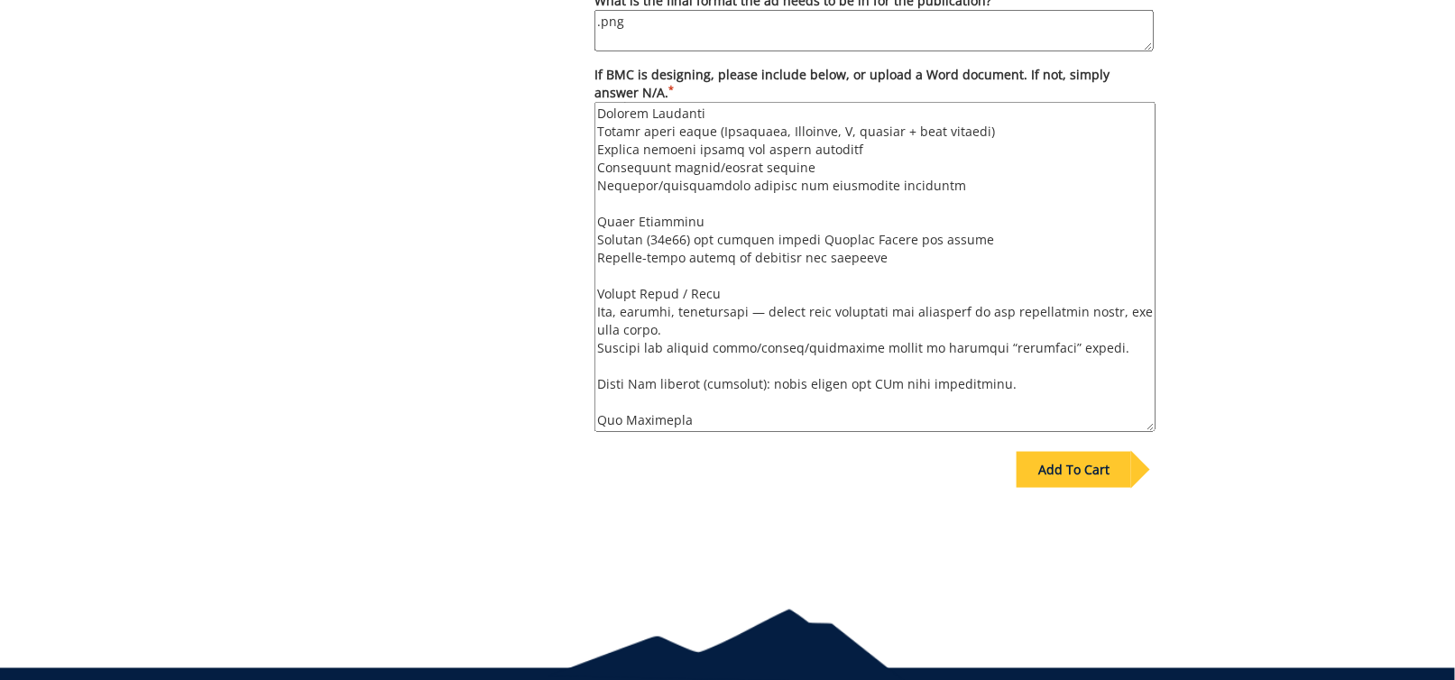
drag, startPoint x: 1006, startPoint y: 384, endPoint x: 596, endPoint y: 353, distance: 411.4
click at [596, 353] on textarea "If BMC is designing, please include below, or upload a Word document. If not, s…" at bounding box center [874, 267] width 561 height 330
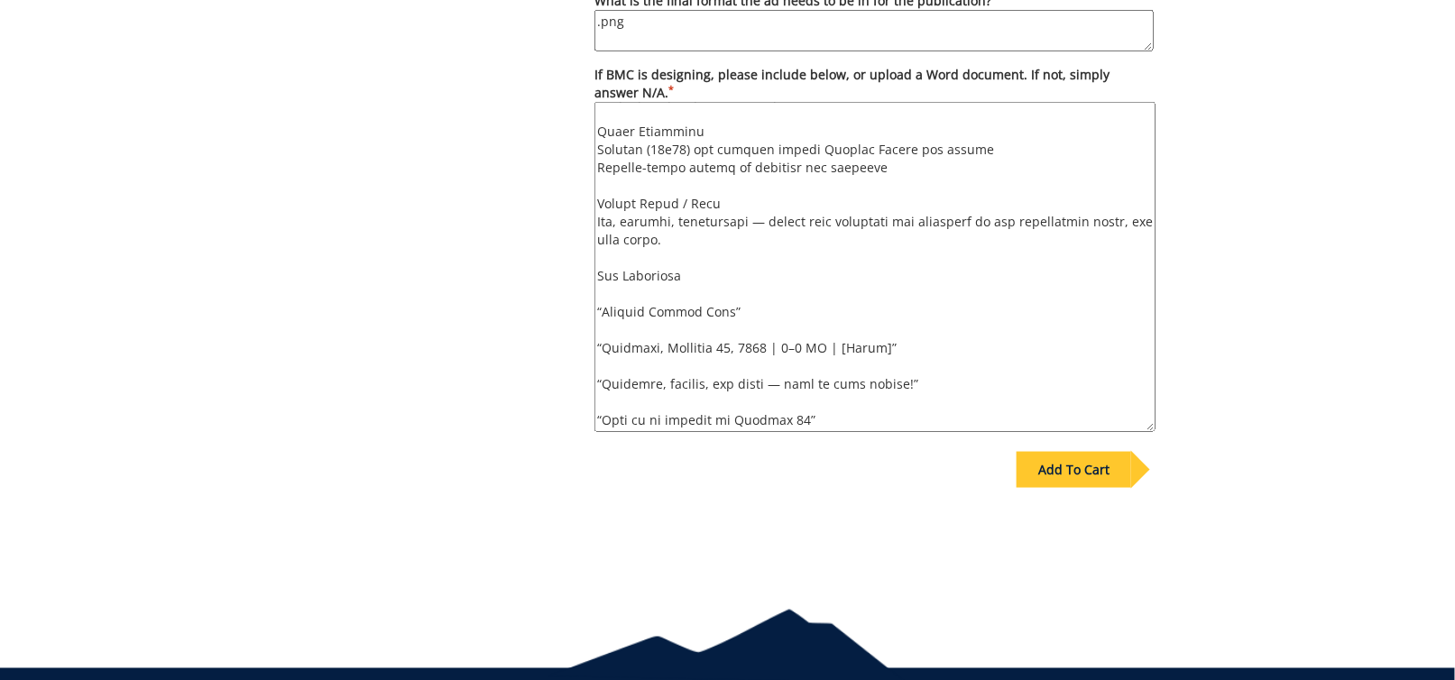
scroll to position [395, 0]
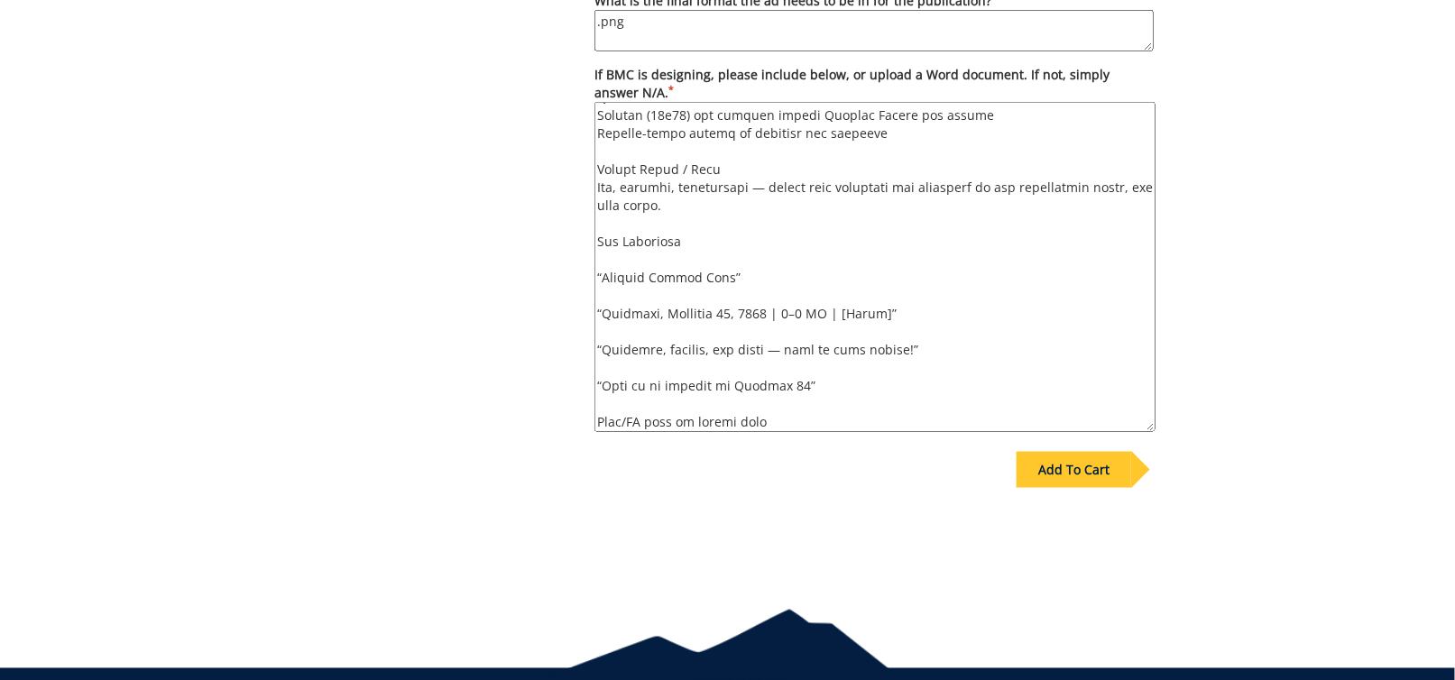
click at [598, 311] on textarea "If BMC is designing, please include below, or upload a Word document. If not, s…" at bounding box center [874, 267] width 561 height 330
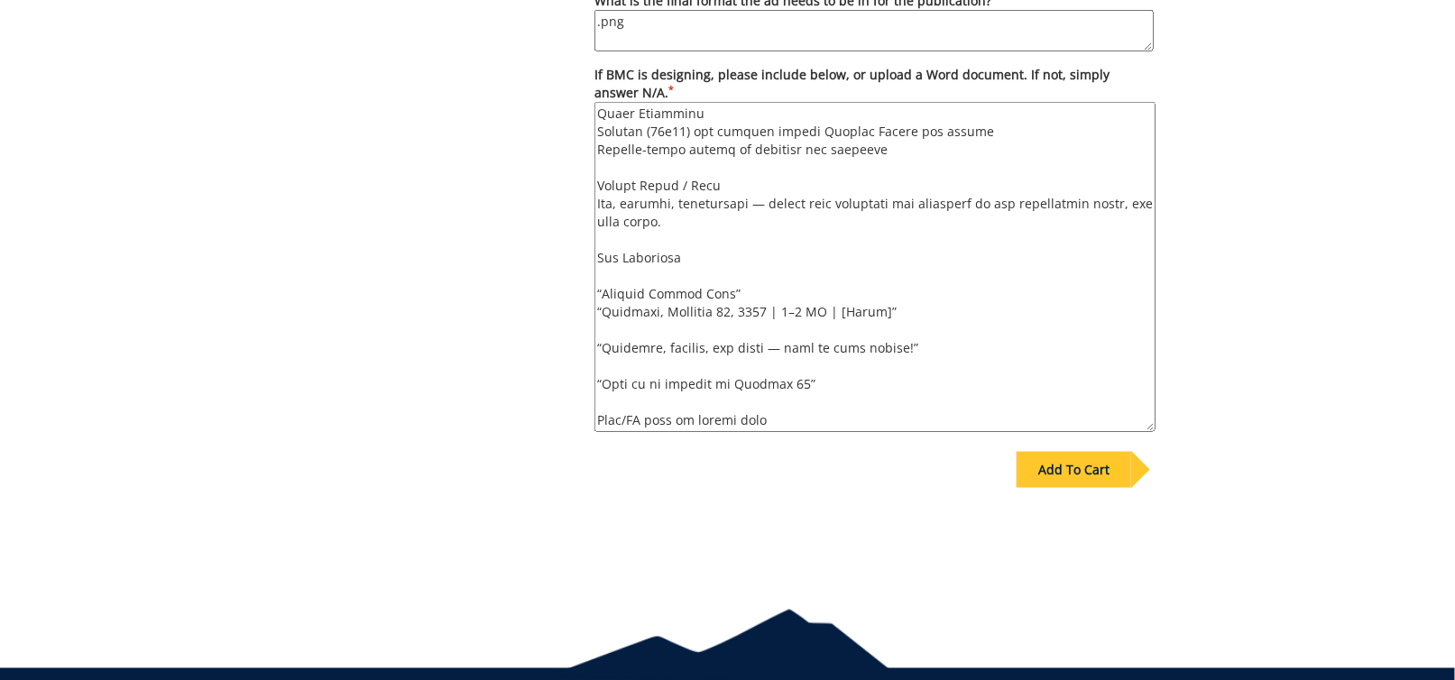
scroll to position [378, 0]
click at [595, 346] on textarea "If BMC is designing, please include below, or upload a Word document. If not, s…" at bounding box center [874, 267] width 561 height 330
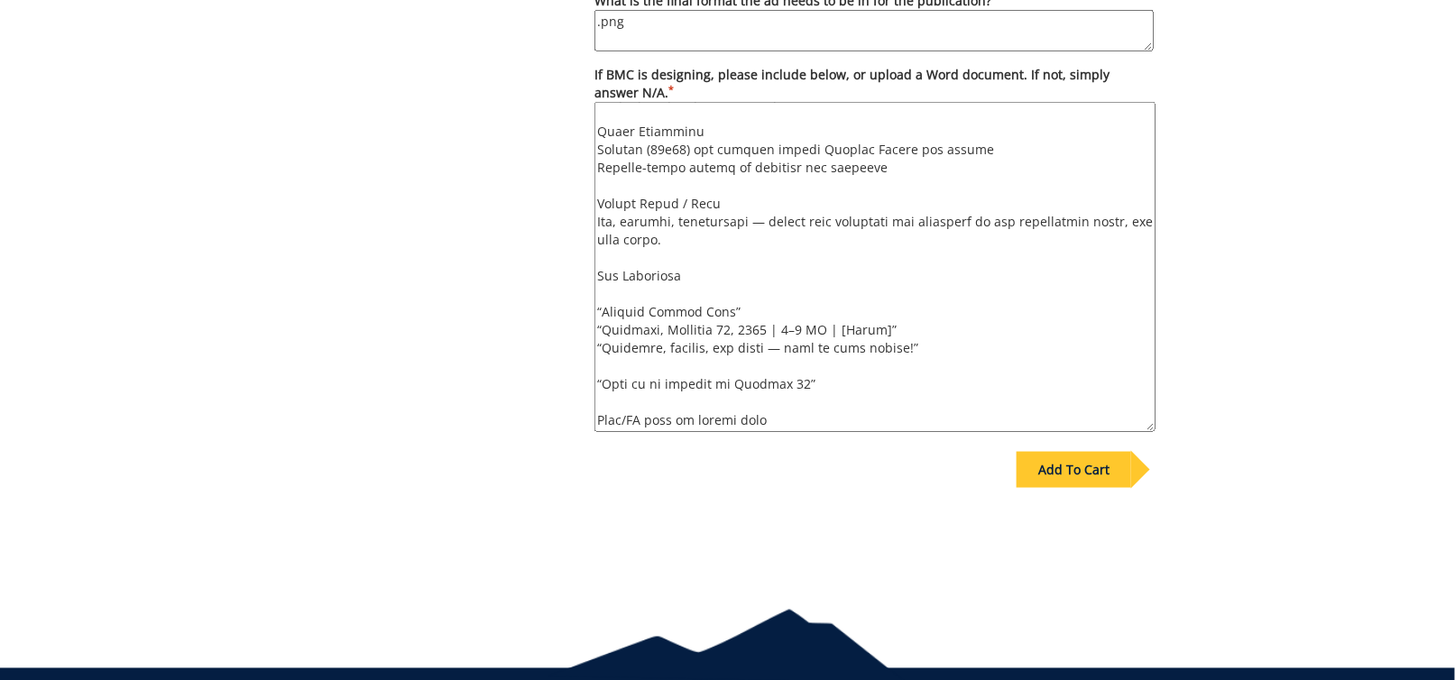
scroll to position [360, 0]
click at [596, 381] on textarea "If BMC is designing, please include below, or upload a Word document. If not, s…" at bounding box center [874, 267] width 561 height 330
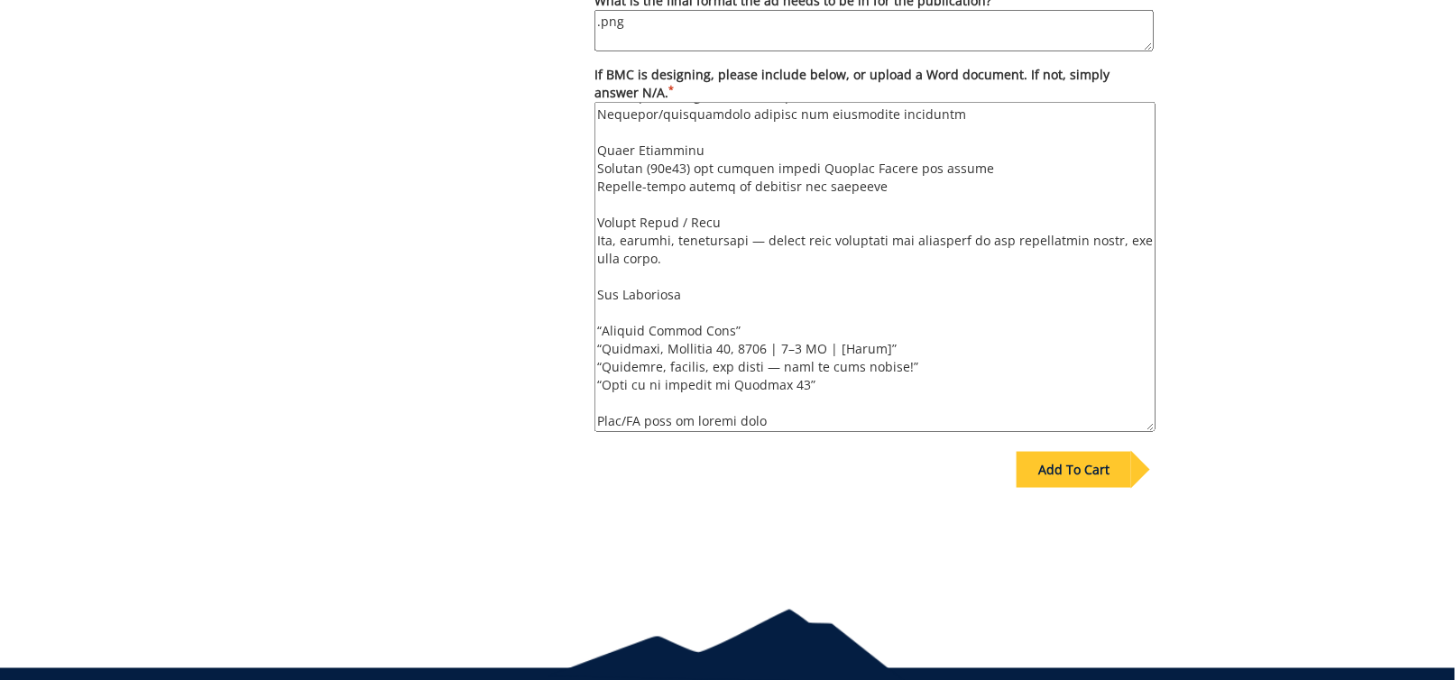
scroll to position [791, 0]
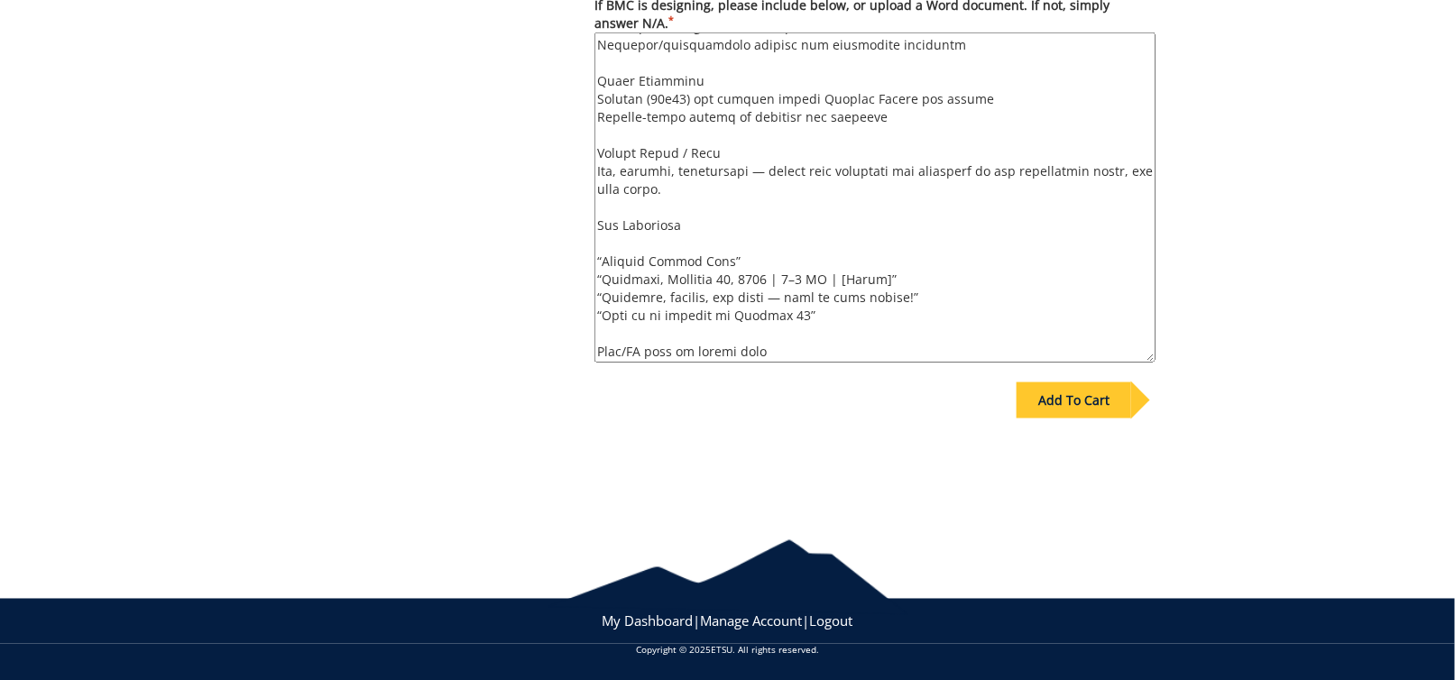
type textarea "BMC is designing. Event Details Event: Quillen Talent Show ("Quillen's Got Tale…"
click at [1052, 397] on div "Add To Cart" at bounding box center [1073, 400] width 115 height 36
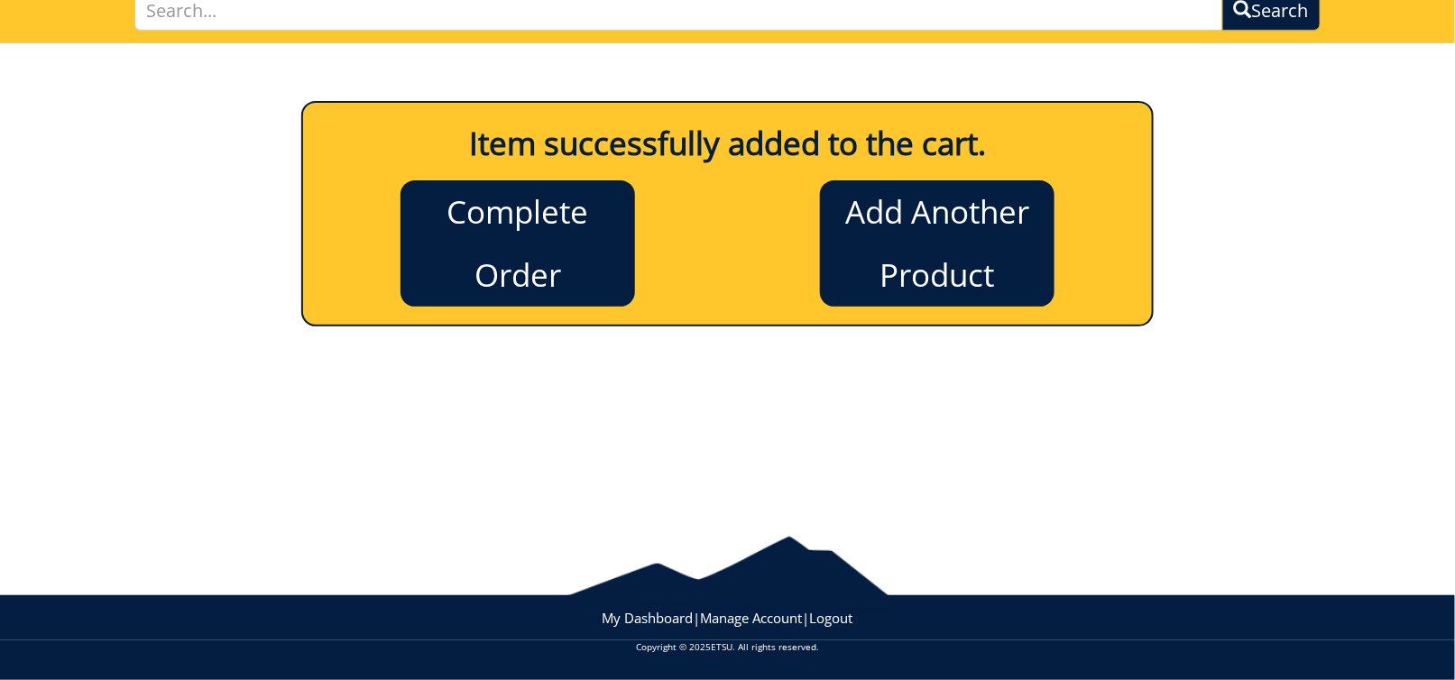
scroll to position [143, 0]
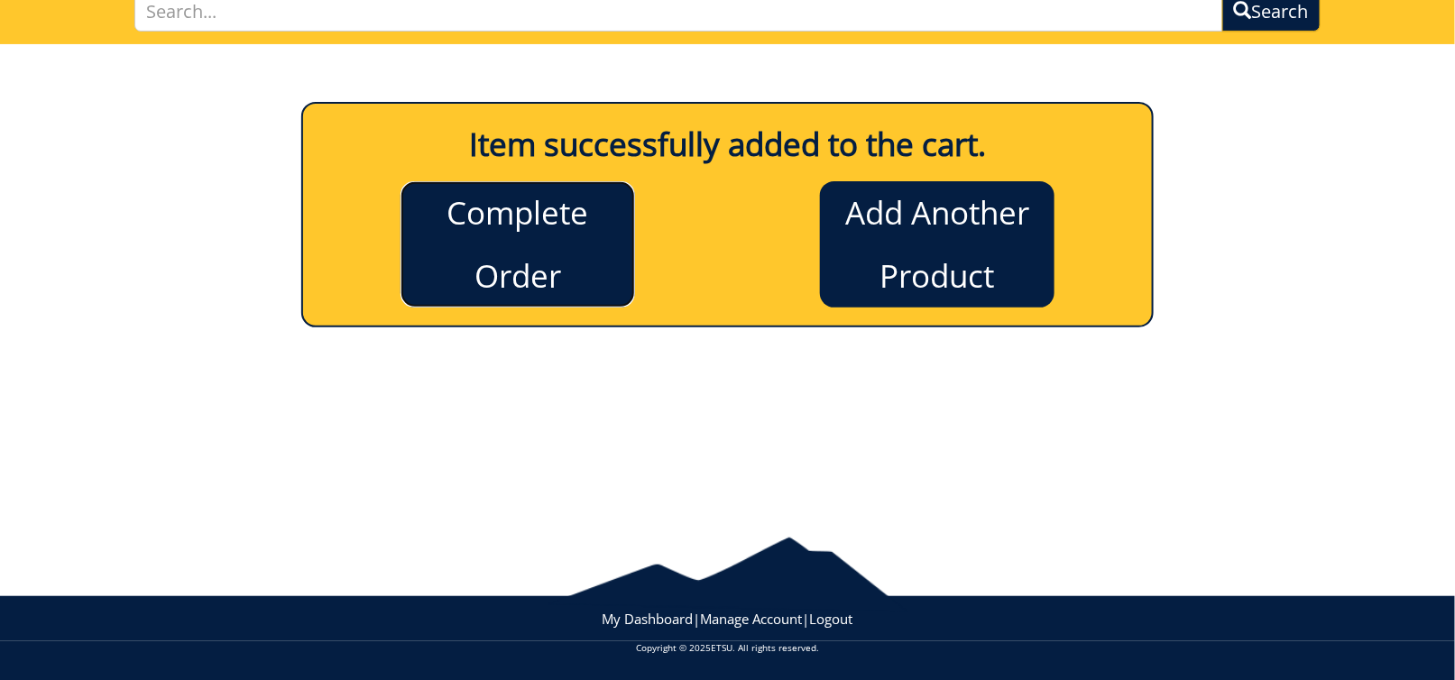
click at [556, 248] on link "Complete Order" at bounding box center [517, 244] width 234 height 126
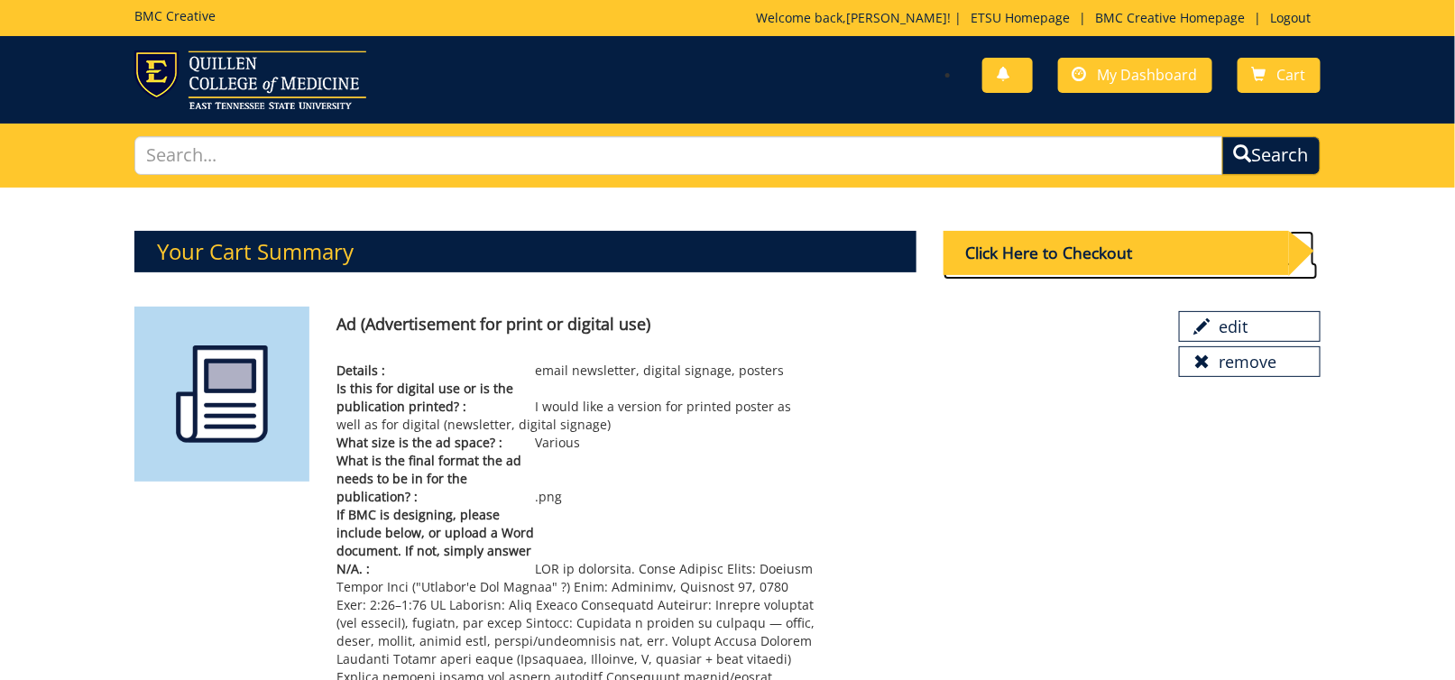
click at [989, 261] on div "Click Here to Checkout" at bounding box center [1115, 253] width 345 height 44
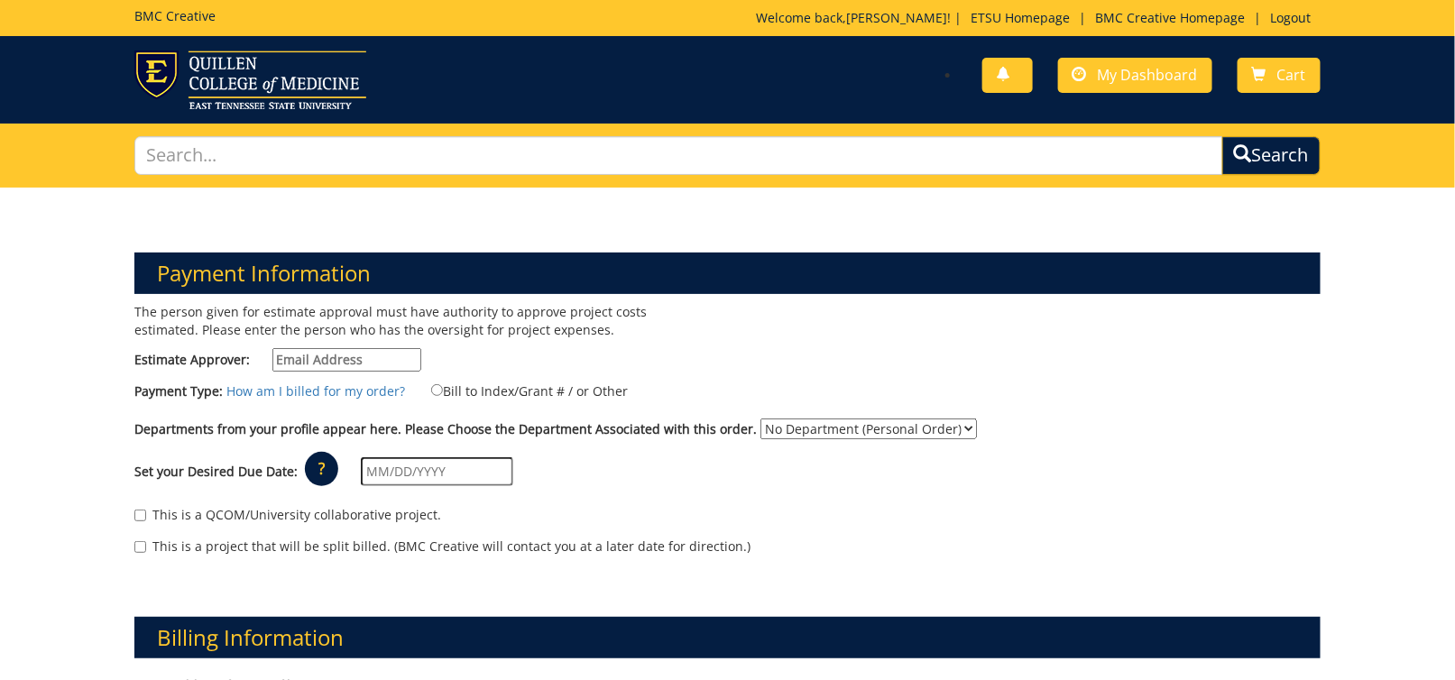
click at [333, 355] on input "Estimate Approver:" at bounding box center [346, 359] width 149 height 23
drag, startPoint x: 262, startPoint y: 359, endPoint x: 197, endPoint y: 354, distance: 64.2
click at [199, 355] on label "Estimate Approver: cr" at bounding box center [277, 359] width 287 height 23
paste input "[EMAIL_ADDRESS][DOMAIN_NAME]"
click at [372, 356] on input "[EMAIL_ADDRESS][DOMAIN_NAME]" at bounding box center [346, 359] width 149 height 23
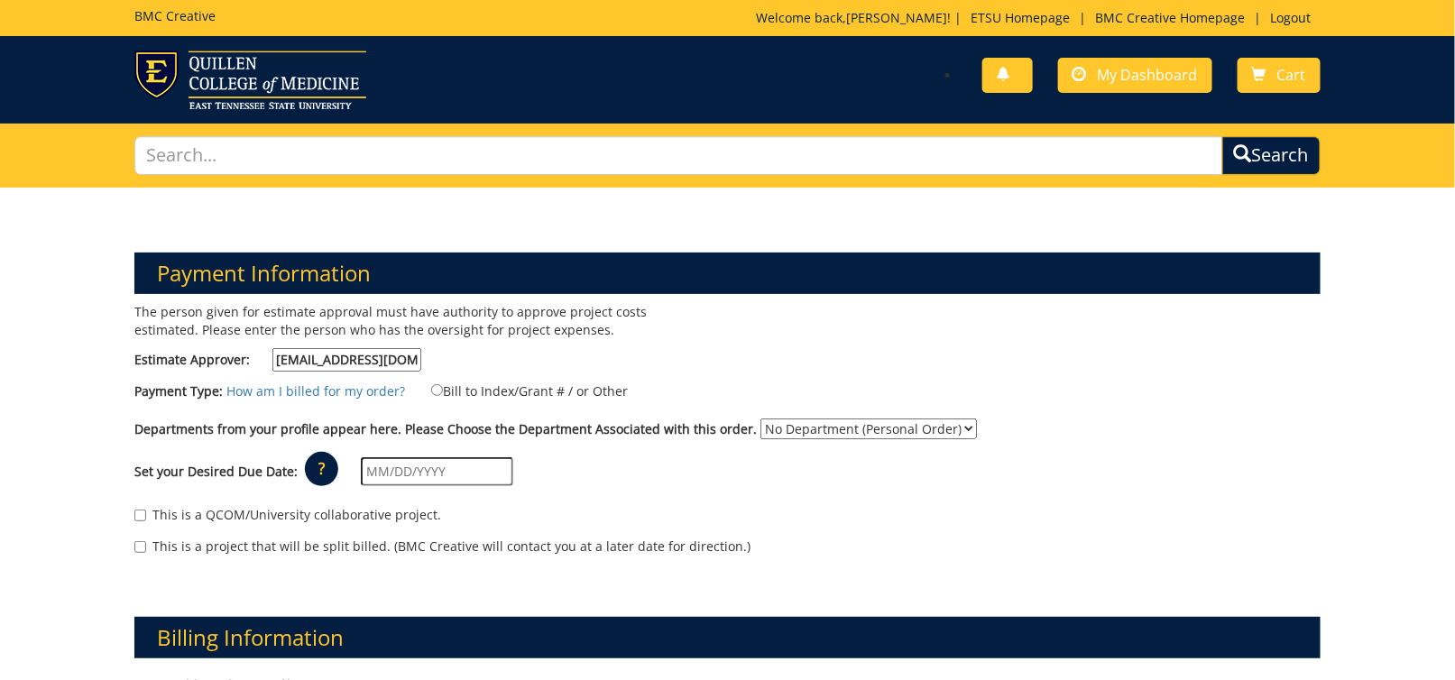
type input "[EMAIL_ADDRESS][DOMAIN_NAME]"
click at [462, 361] on div "The person given for estimate approval must have authority to approve project c…" at bounding box center [424, 342] width 606 height 78
click at [431, 391] on input "Bill to Index/Grant # / or Other" at bounding box center [437, 390] width 12 height 12
radio input "true"
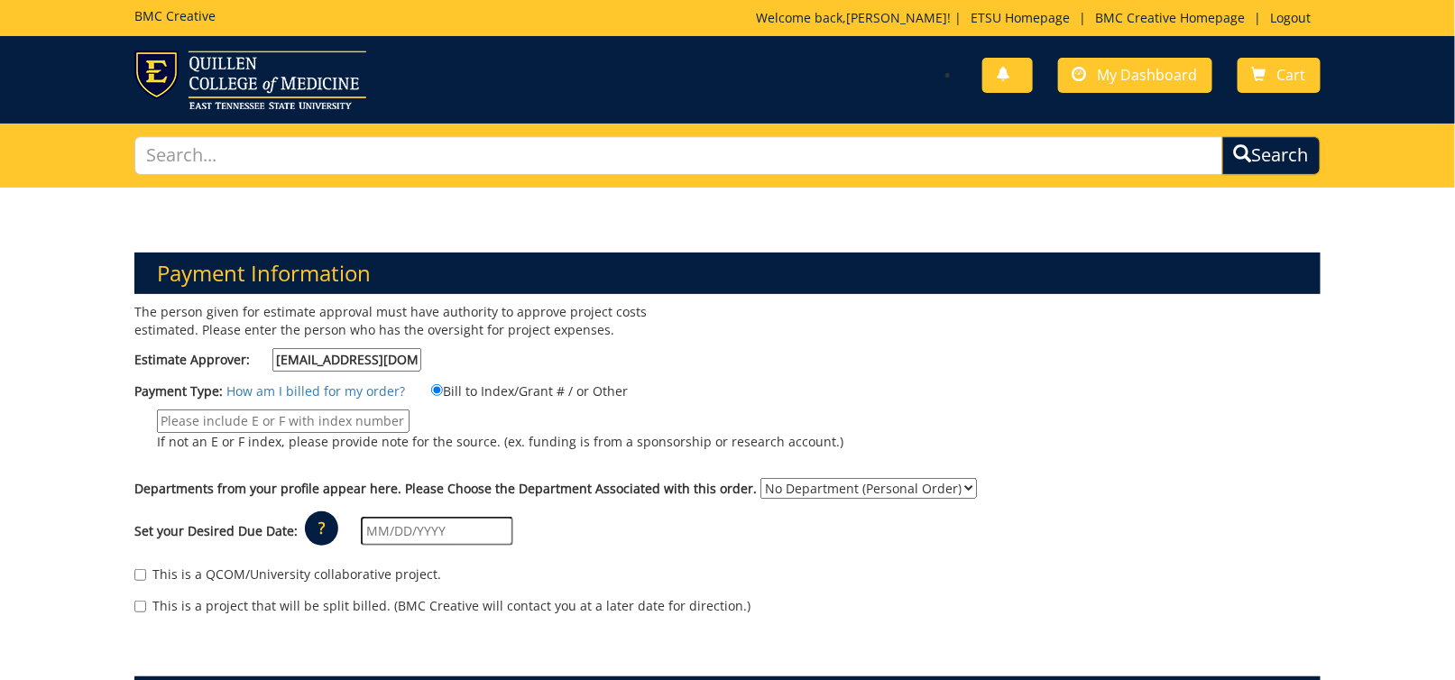
click at [409, 409] on input "If not an E or F index, please provide note for the source. (ex. funding is fro…" at bounding box center [283, 420] width 252 height 23
click at [409, 409] on input "20-60200-100000-100-" at bounding box center [283, 420] width 252 height 23
type input "20-60200-100000-100-74490-400-999-999-999"
click at [670, 507] on div "Set your Desired Due Date: ? × How long will my project take to finish? : Pleas…" at bounding box center [727, 532] width 1212 height 50
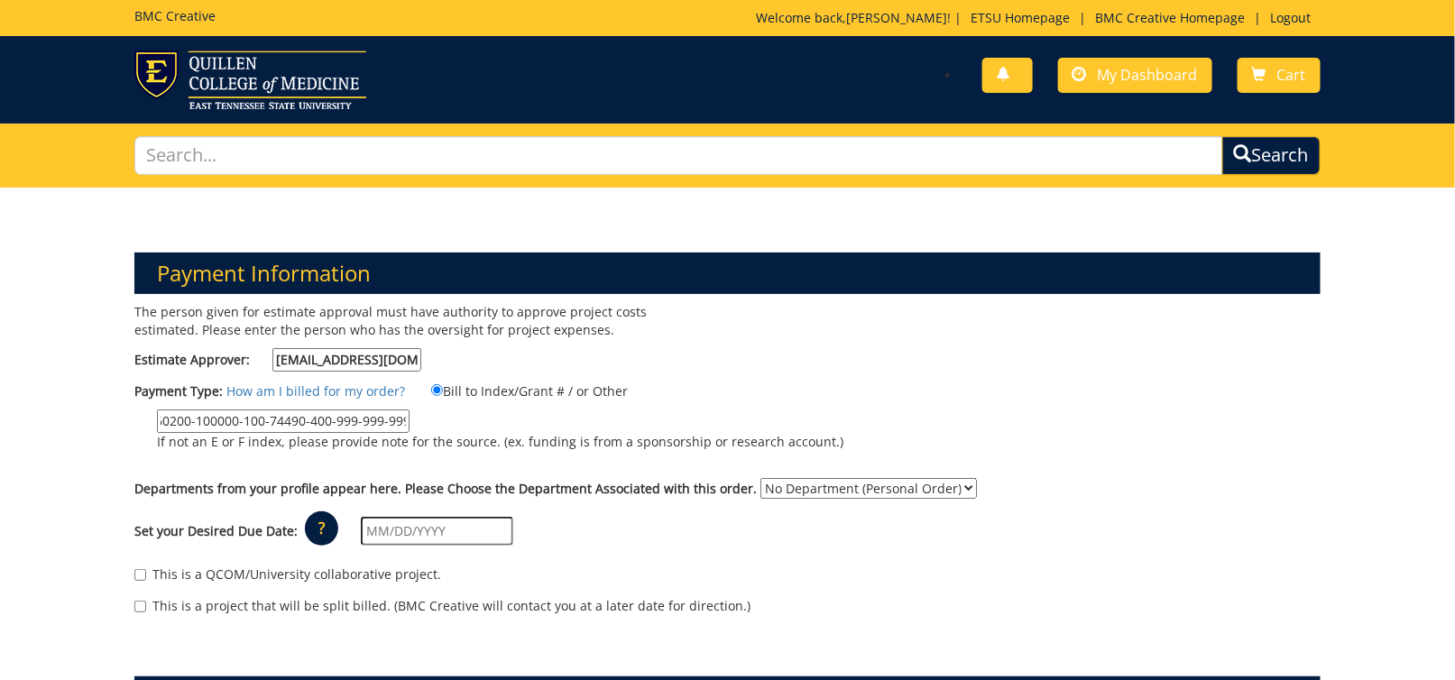
scroll to position [0, 0]
click at [784, 478] on select "No Department (Personal Order) Student Affairs COM" at bounding box center [868, 488] width 216 height 21
select select "171"
click at [760, 478] on select "No Department (Personal Order) Student Affairs COM" at bounding box center [868, 488] width 216 height 21
click at [426, 517] on input "text" at bounding box center [437, 531] width 152 height 29
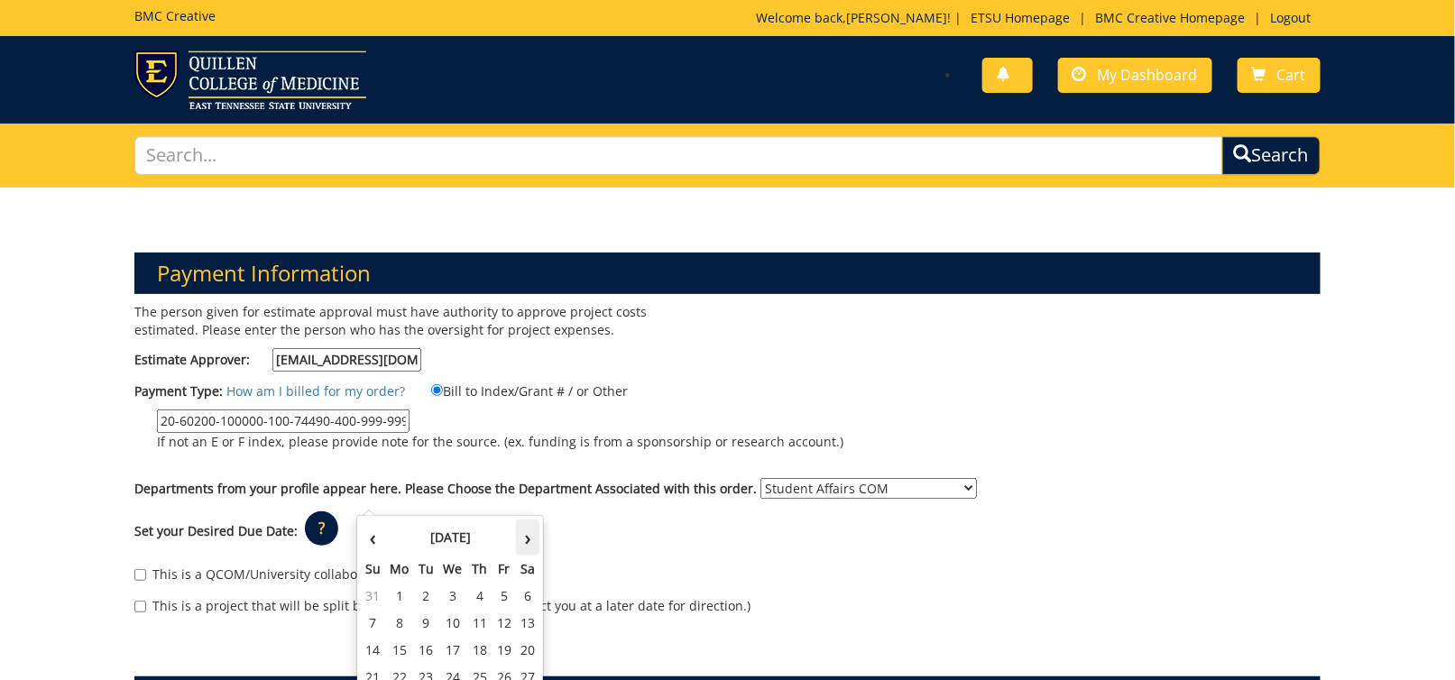
click at [529, 538] on th "›" at bounding box center [527, 537] width 23 height 36
click at [465, 646] on td "15" at bounding box center [452, 650] width 29 height 27
type input "[DATE]"
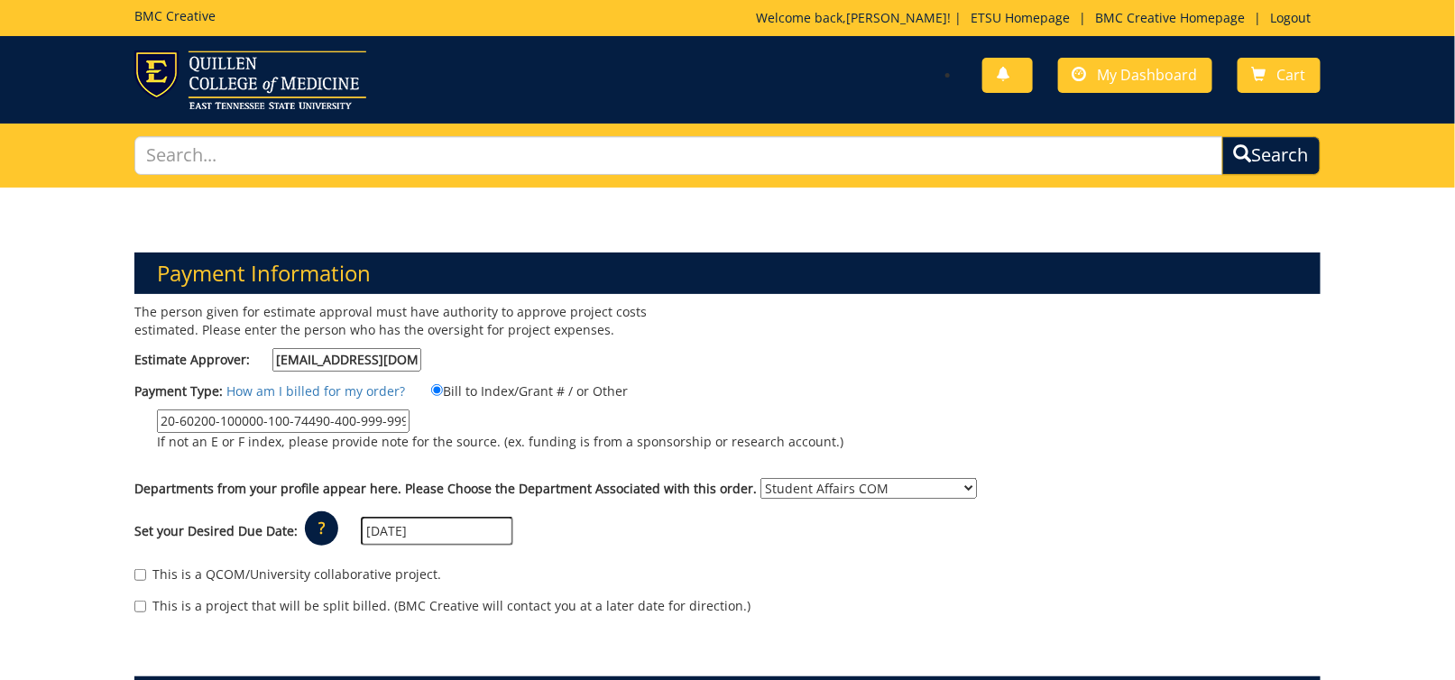
click at [641, 507] on div "Set your Desired Due Date: ? × How long will my project take to finish? : Pleas…" at bounding box center [727, 532] width 1212 height 50
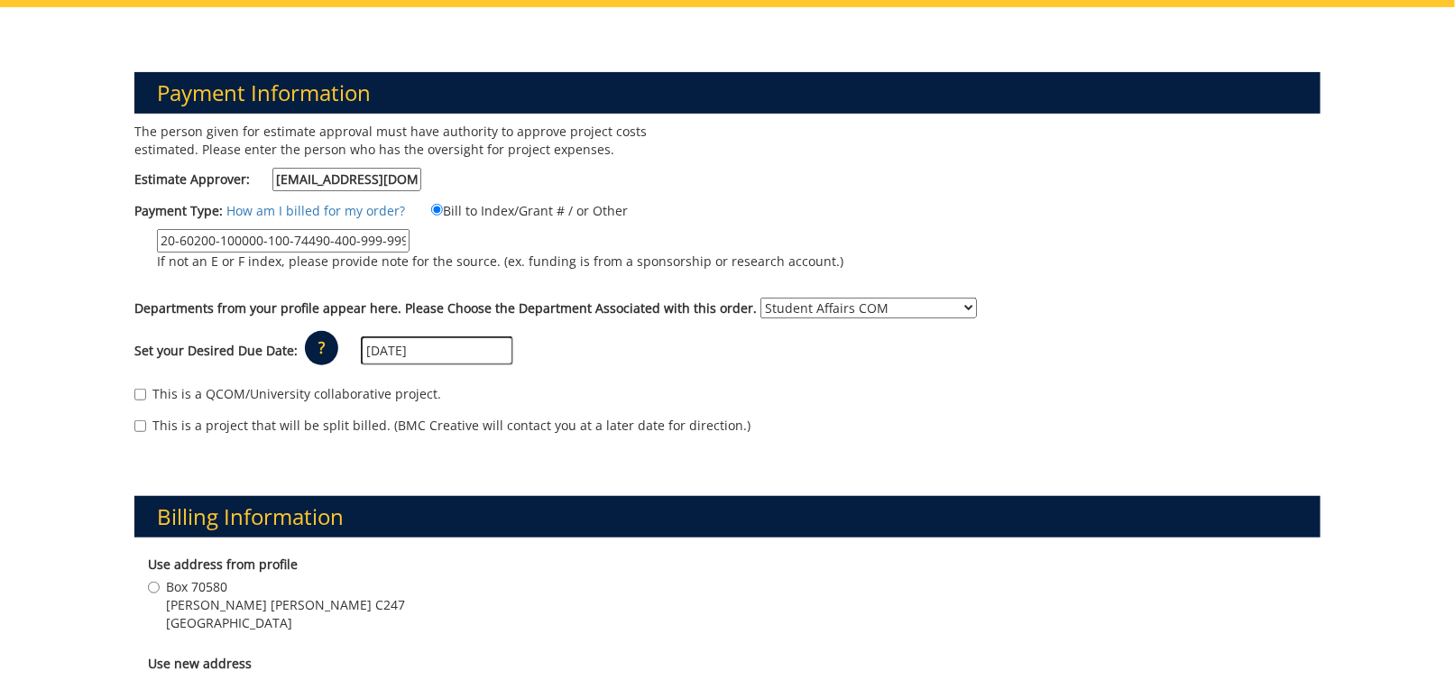
scroll to position [271, 0]
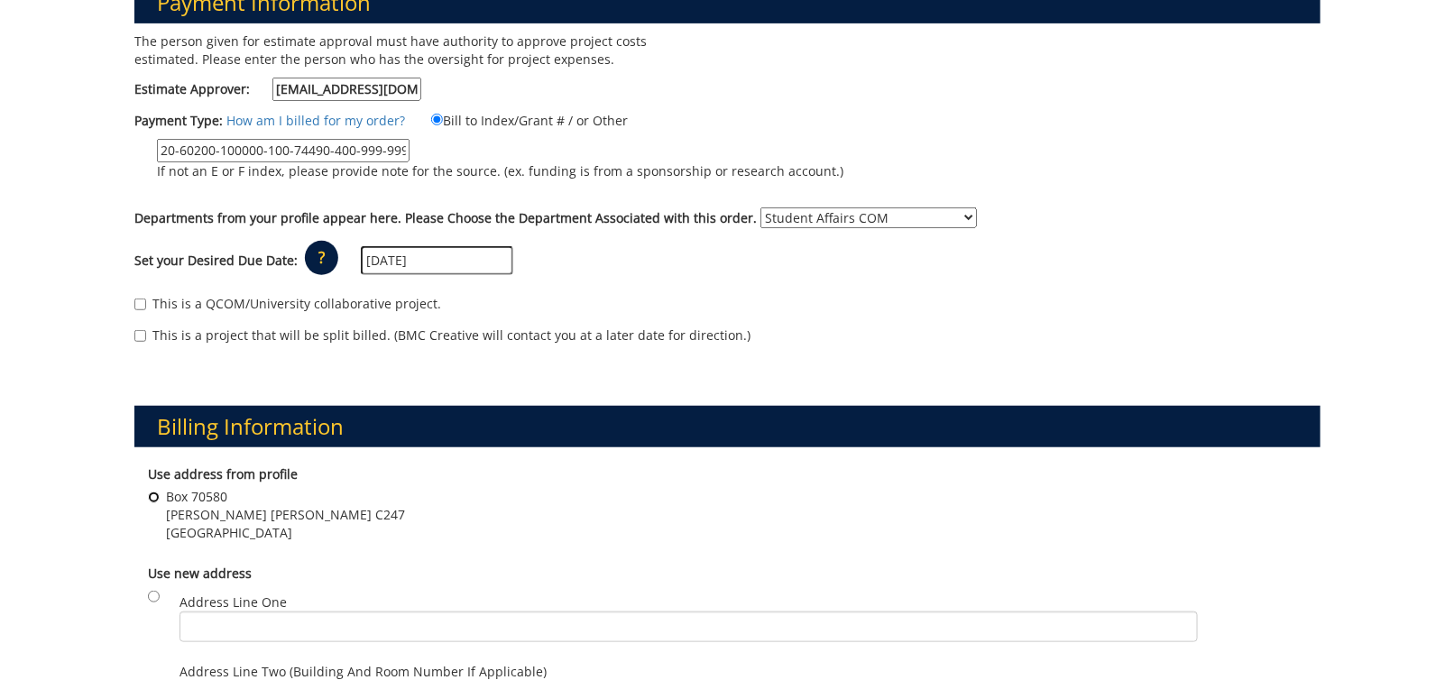
click at [150, 491] on input "Box 70580 Stanton Gerber Hall C247 Johnson City , TN 37614" at bounding box center [154, 497] width 12 height 12
radio input "true"
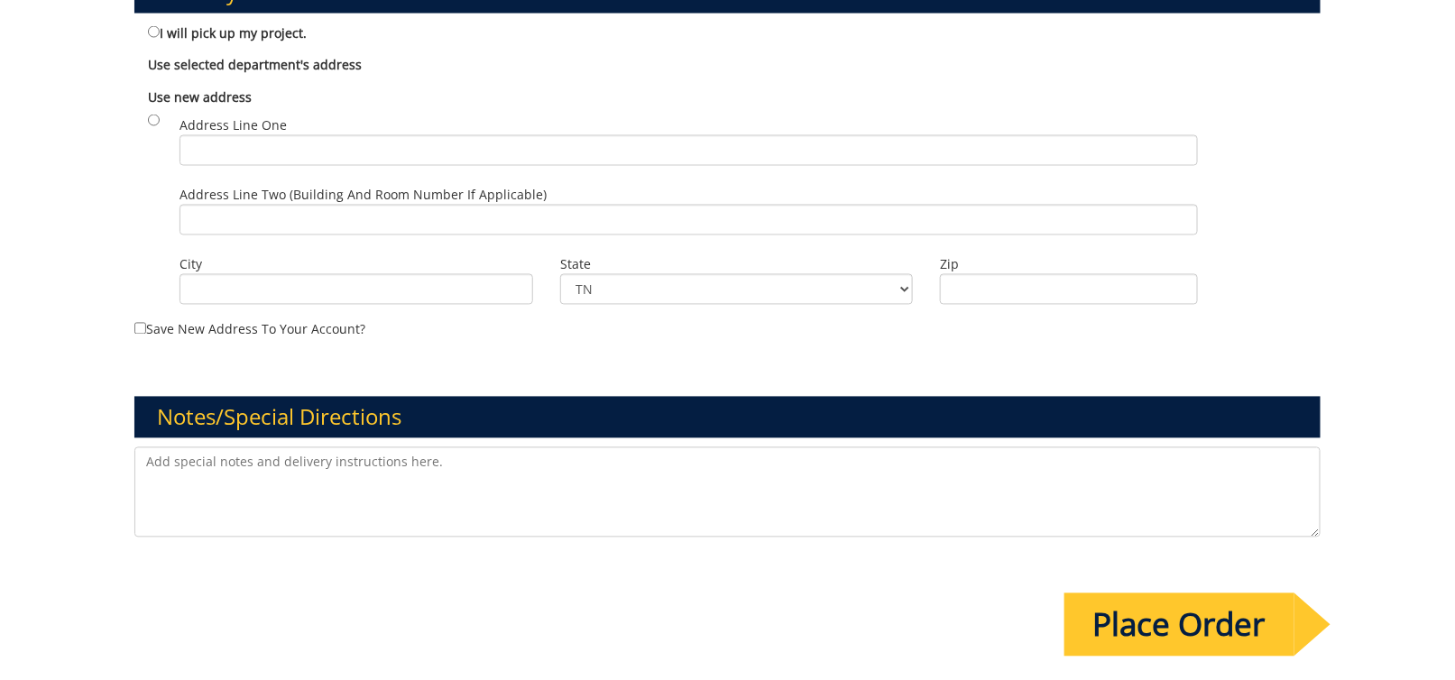
scroll to position [1262, 0]
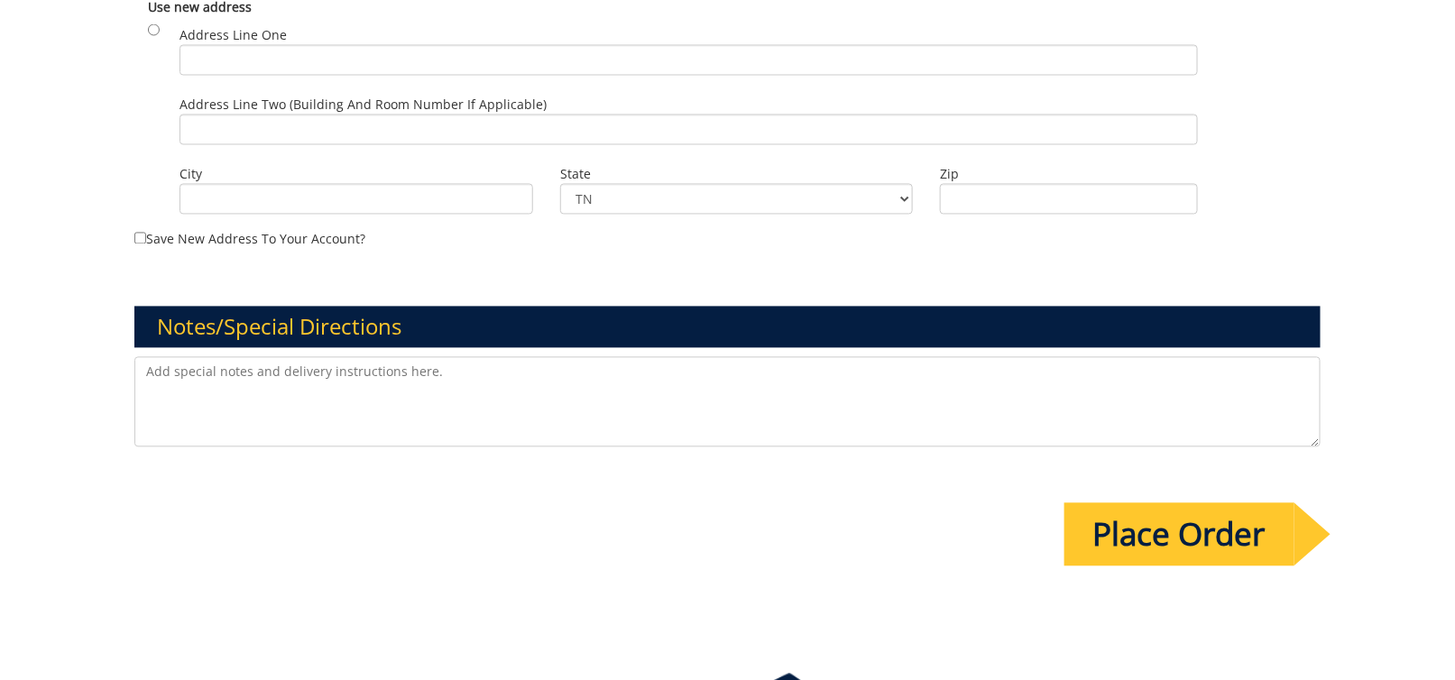
click at [1149, 503] on input "Place Order" at bounding box center [1179, 534] width 230 height 63
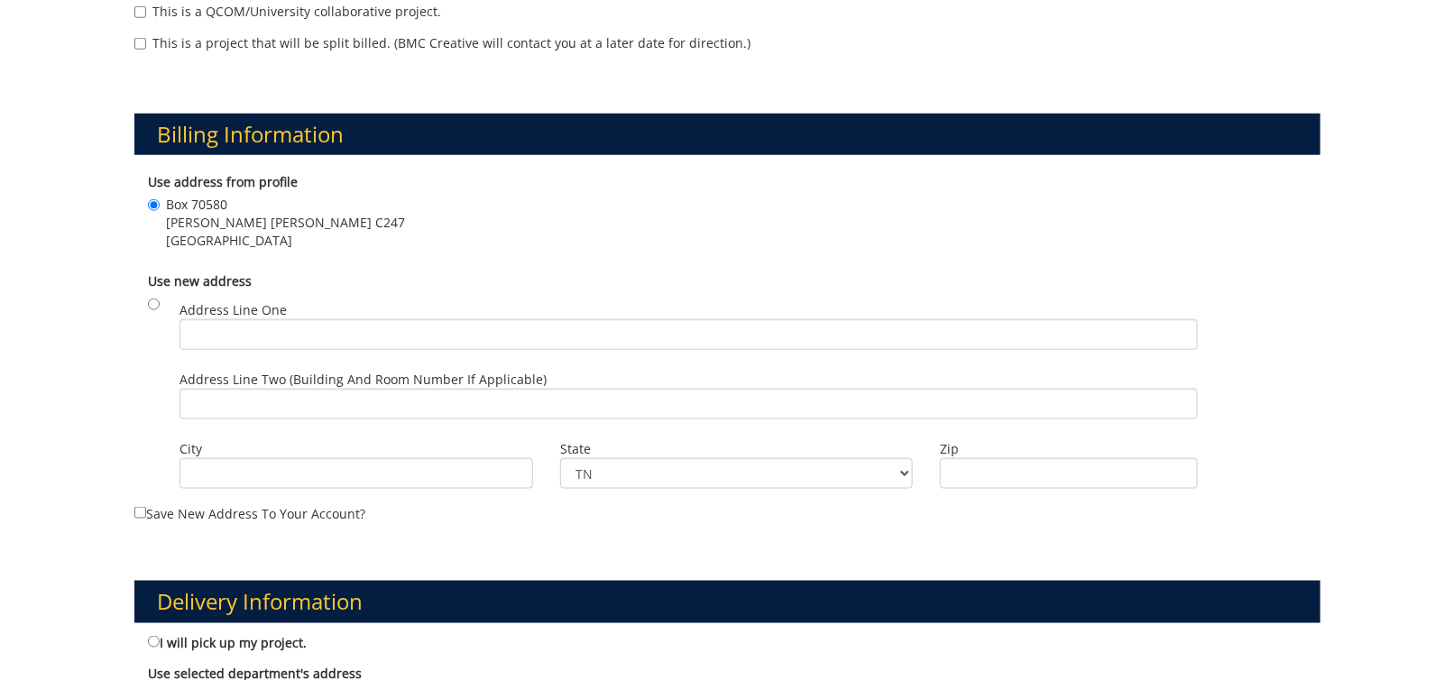
scroll to position [721, 0]
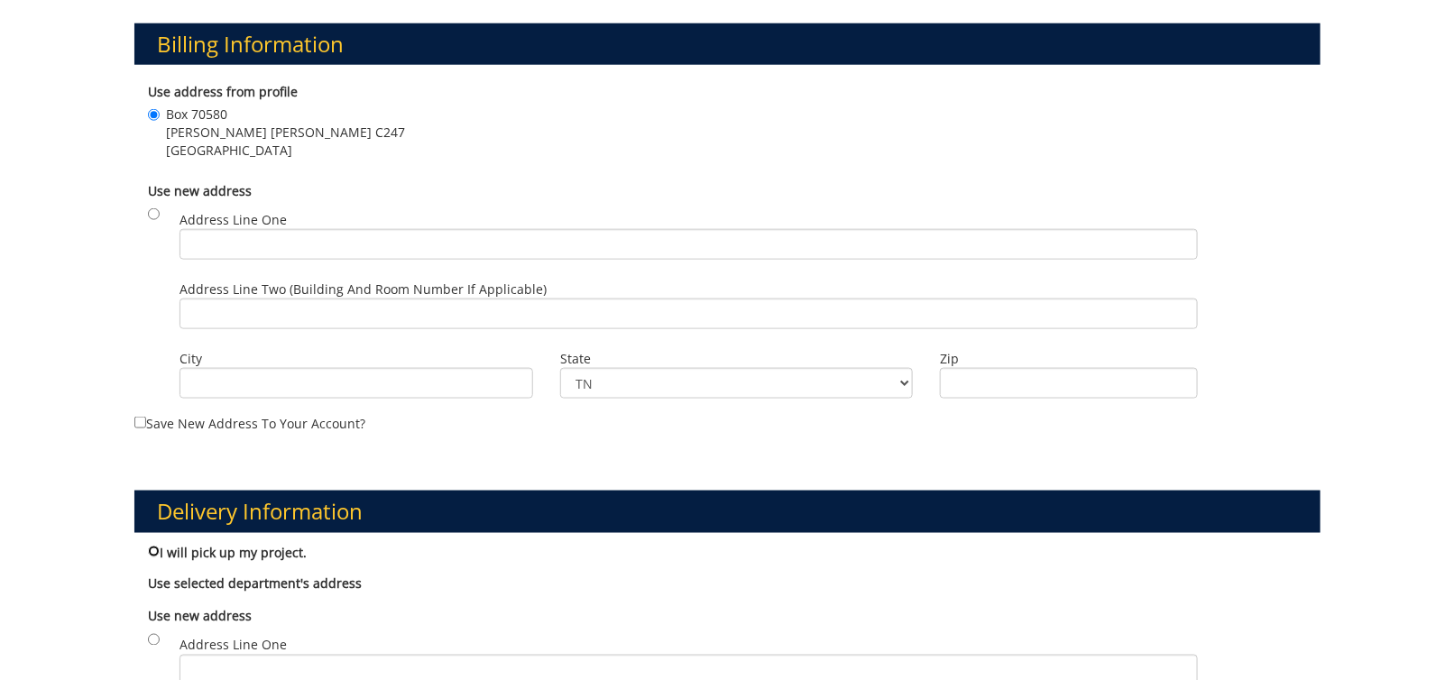
click at [151, 546] on input "I will pick up my project." at bounding box center [154, 552] width 12 height 12
radio input "true"
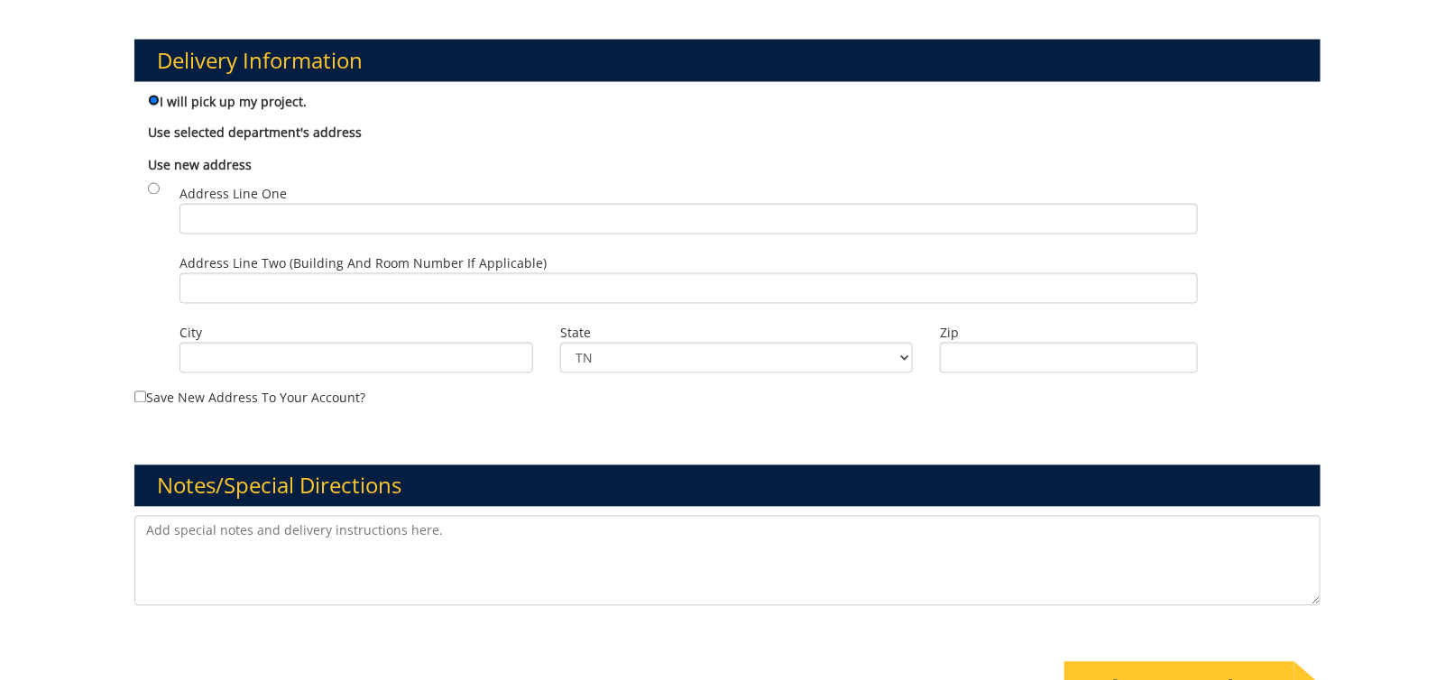
scroll to position [1353, 0]
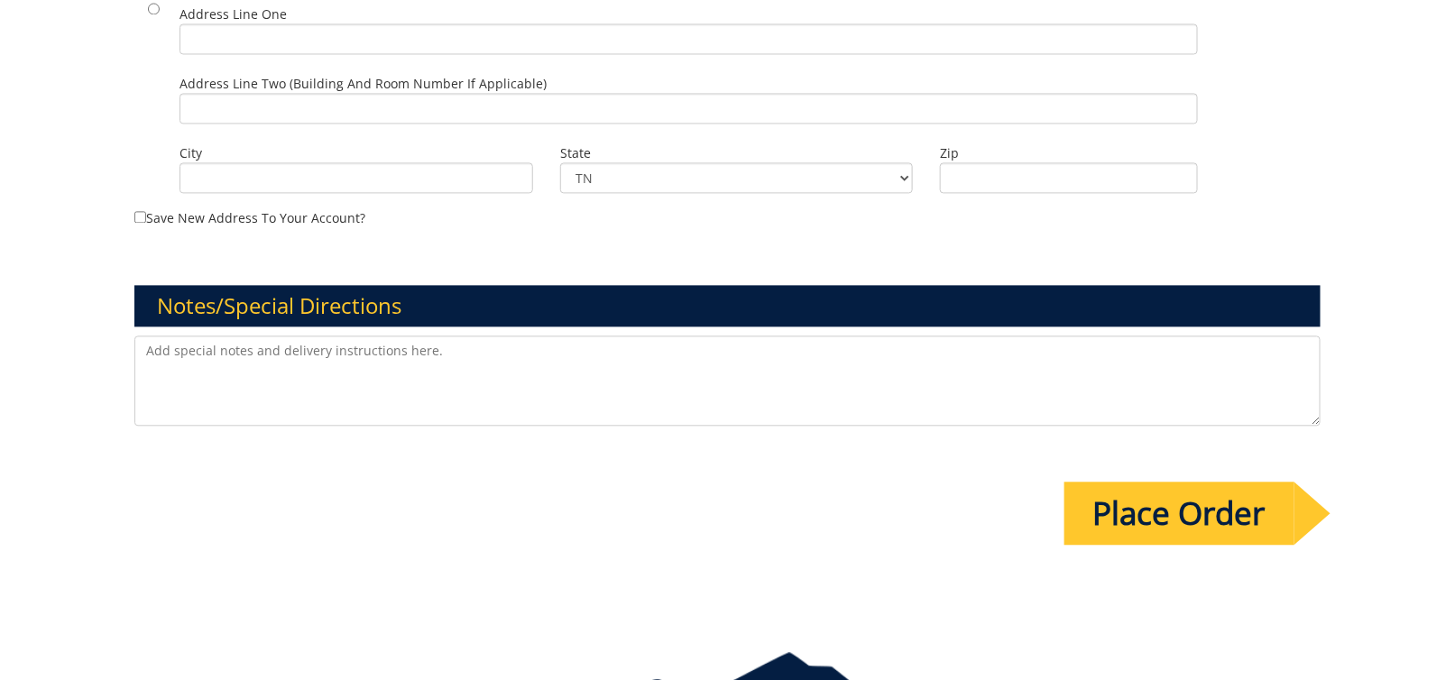
click at [1134, 482] on input "Place Order" at bounding box center [1179, 513] width 230 height 63
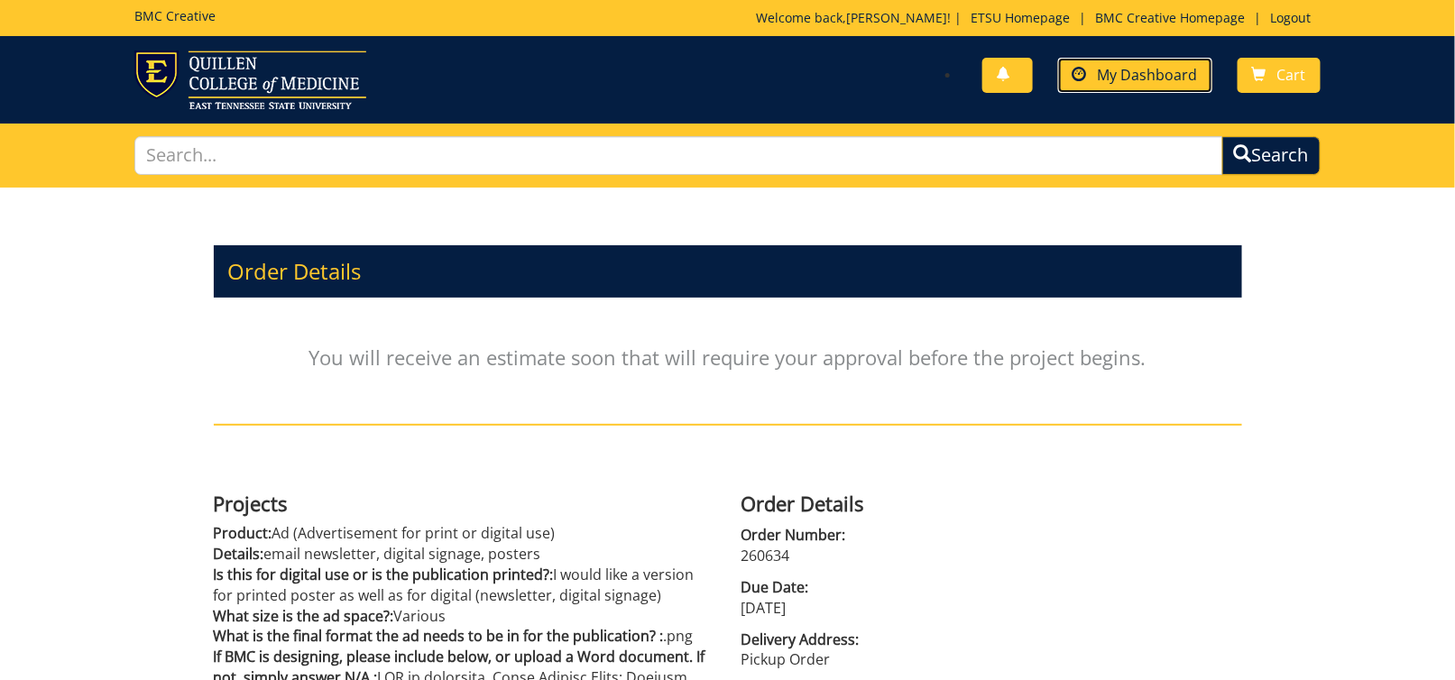
click at [1139, 81] on span "My Dashboard" at bounding box center [1147, 75] width 100 height 20
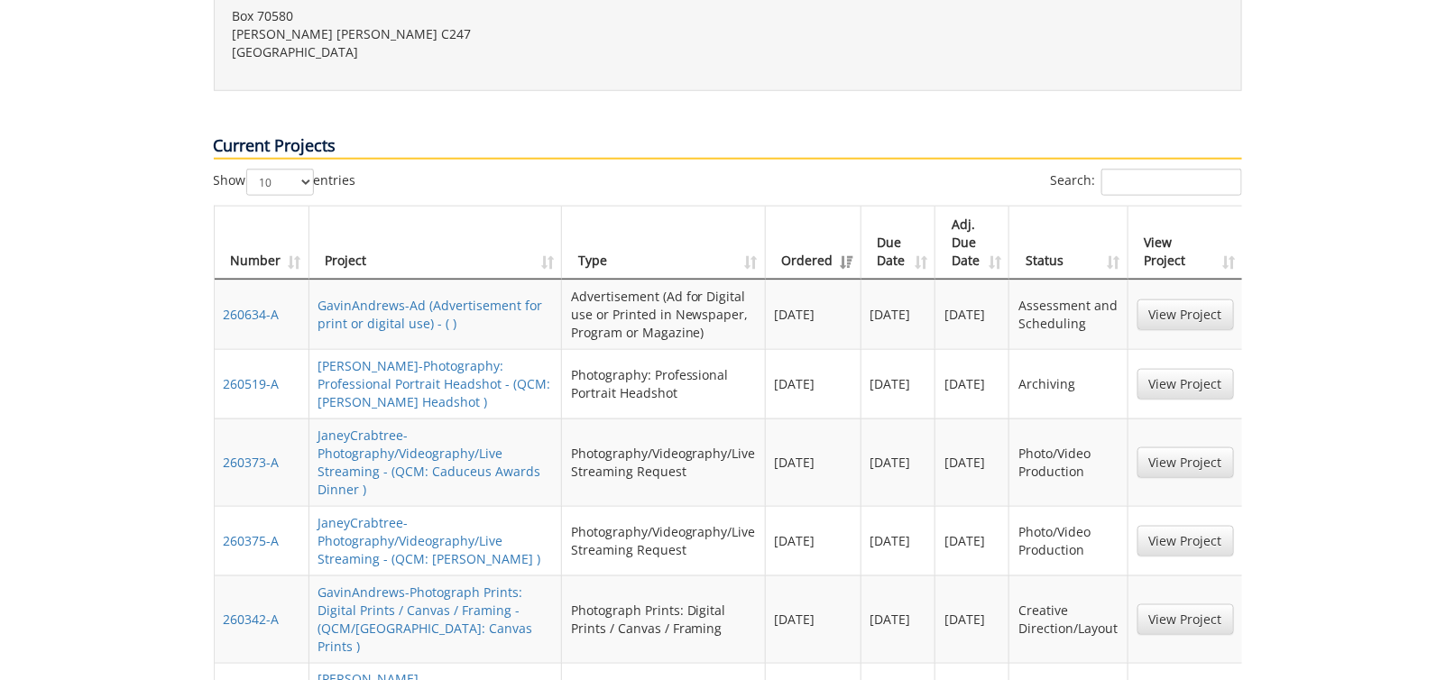
scroll to position [721, 0]
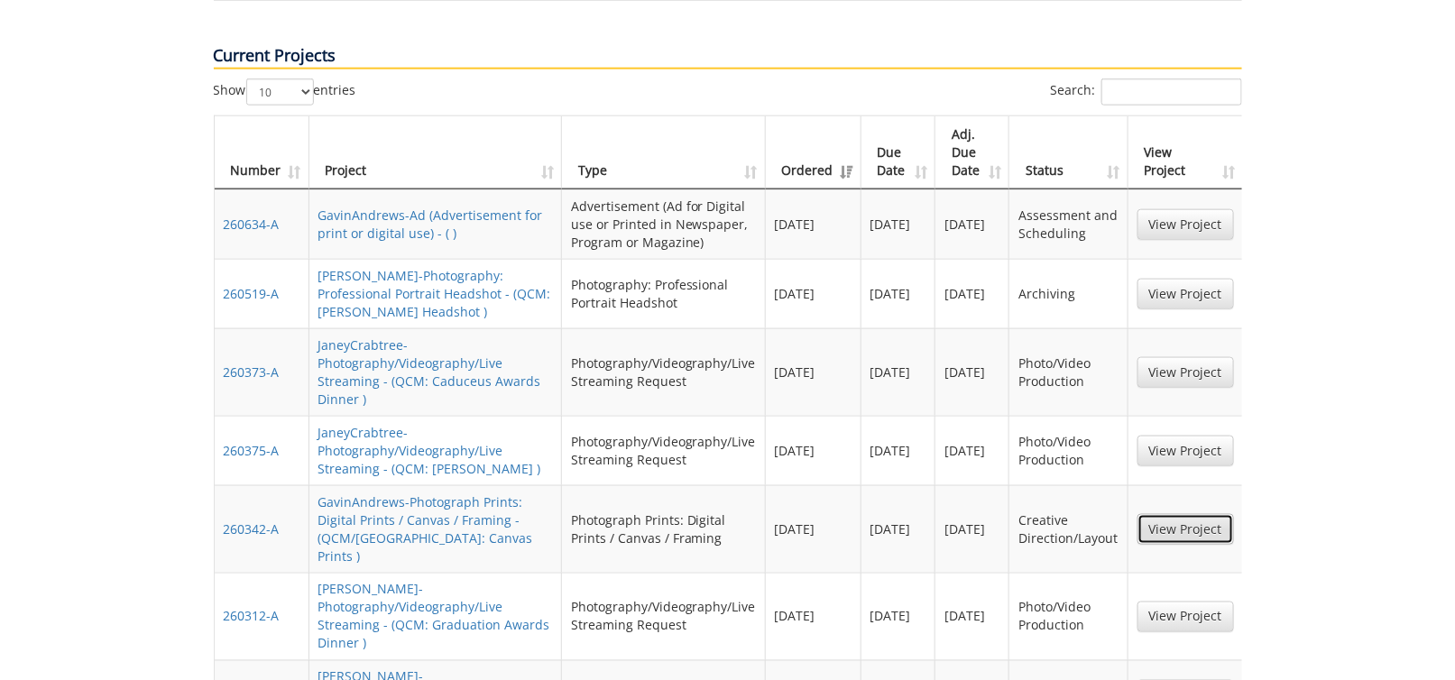
click at [1184, 514] on link "View Project" at bounding box center [1185, 529] width 96 height 31
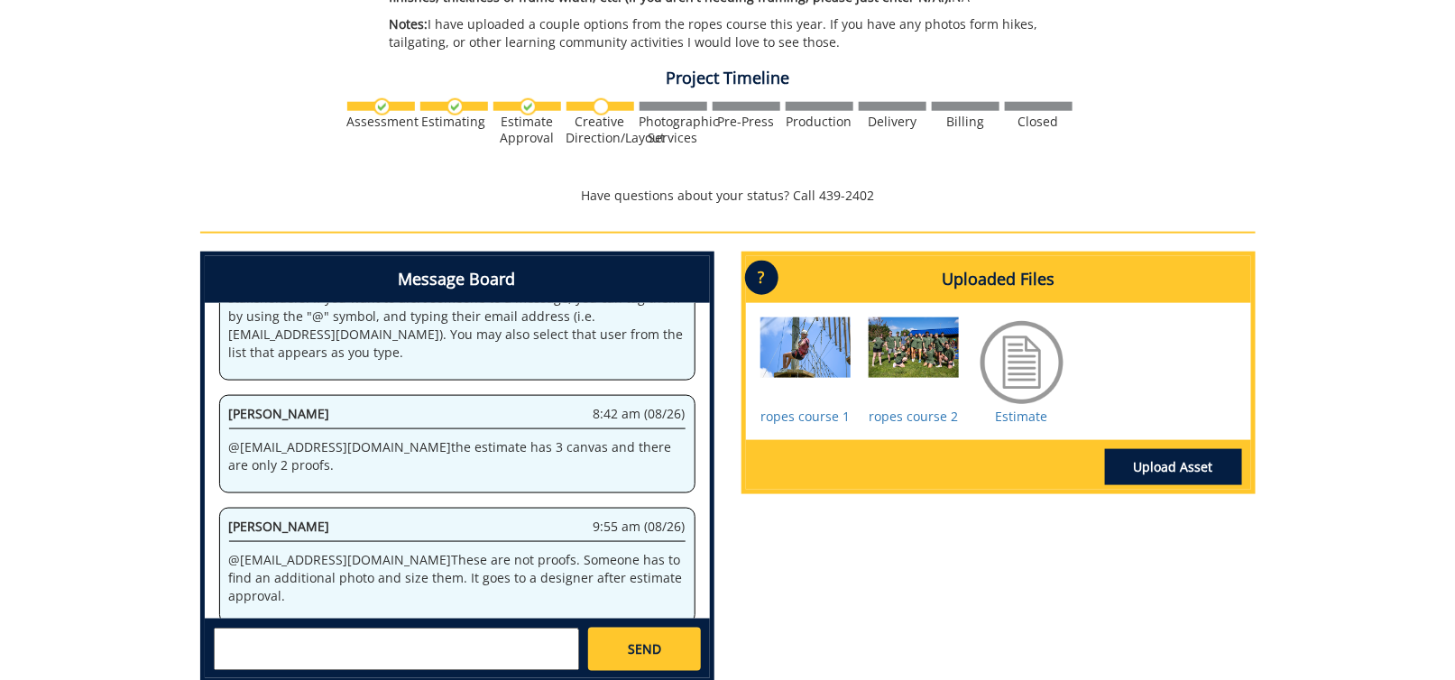
scroll to position [721, 0]
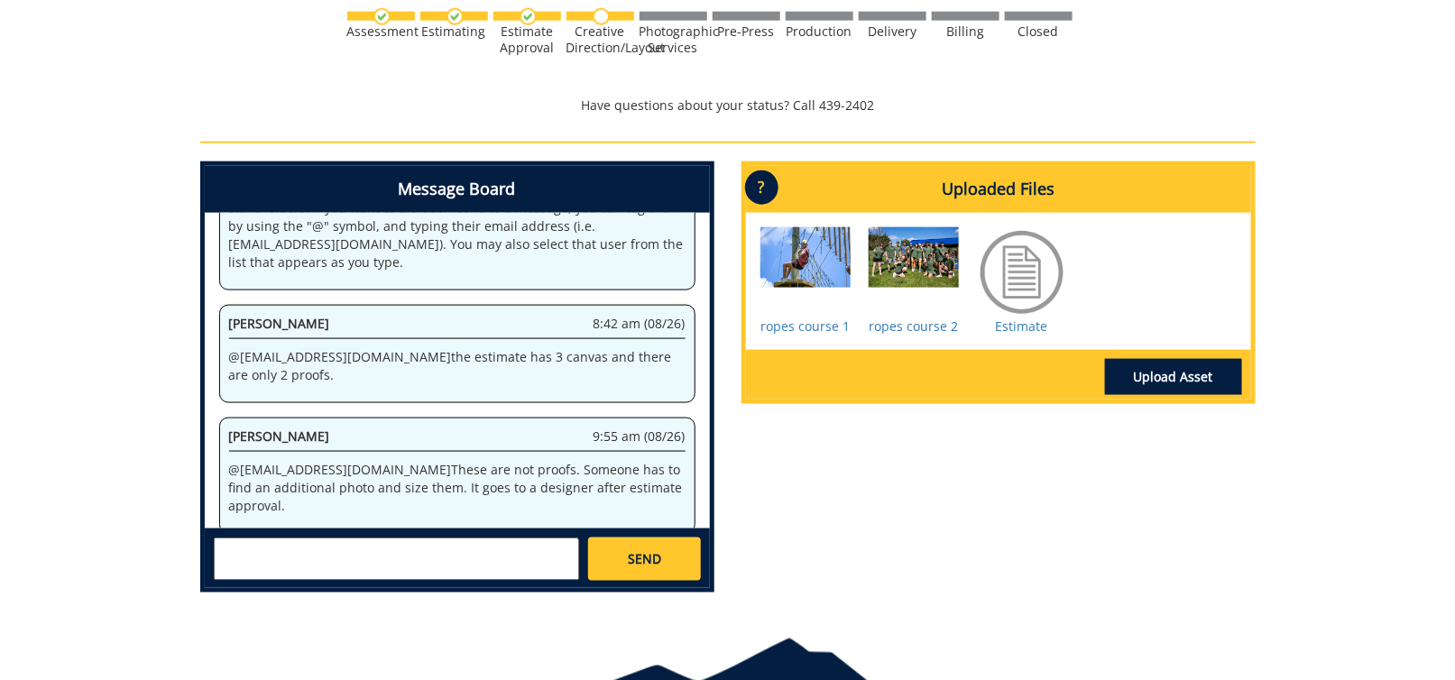
click at [388, 560] on textarea at bounding box center [396, 558] width 365 height 43
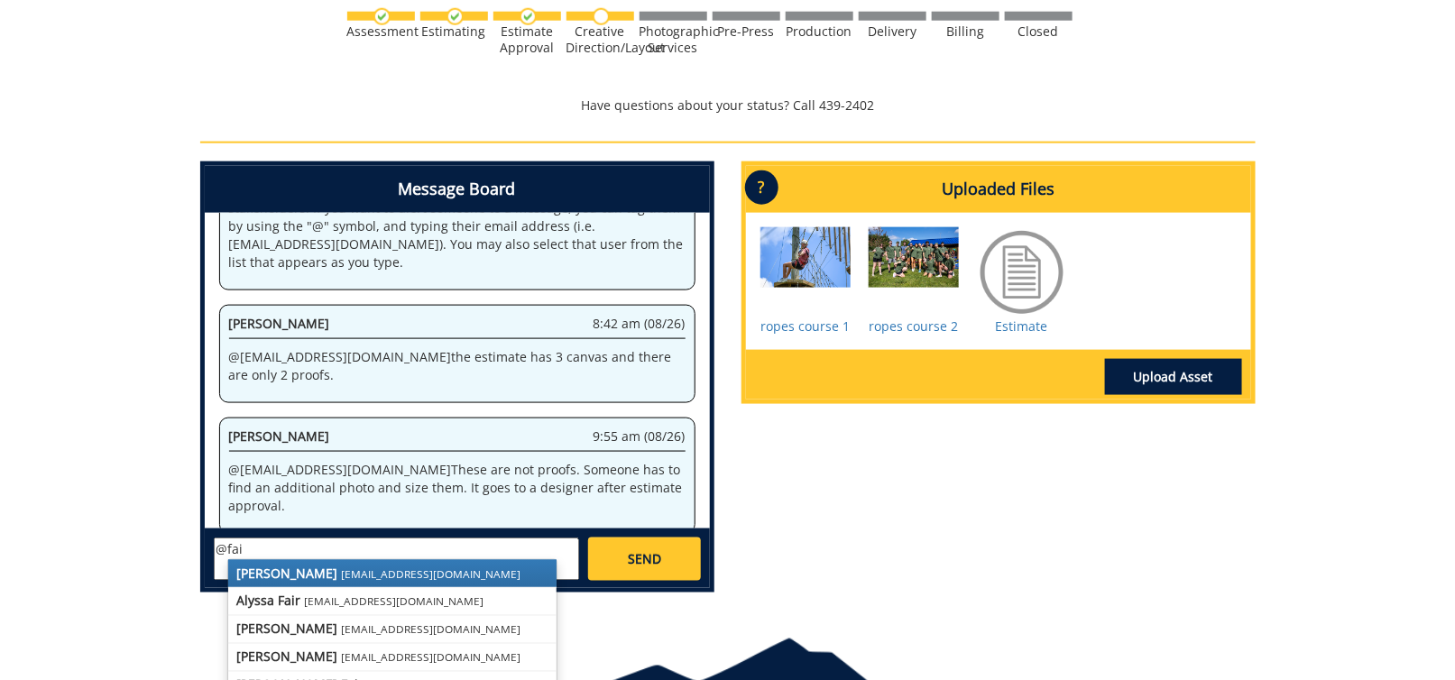
click at [342, 569] on small "[EMAIL_ADDRESS][DOMAIN_NAME]" at bounding box center [431, 573] width 179 height 14
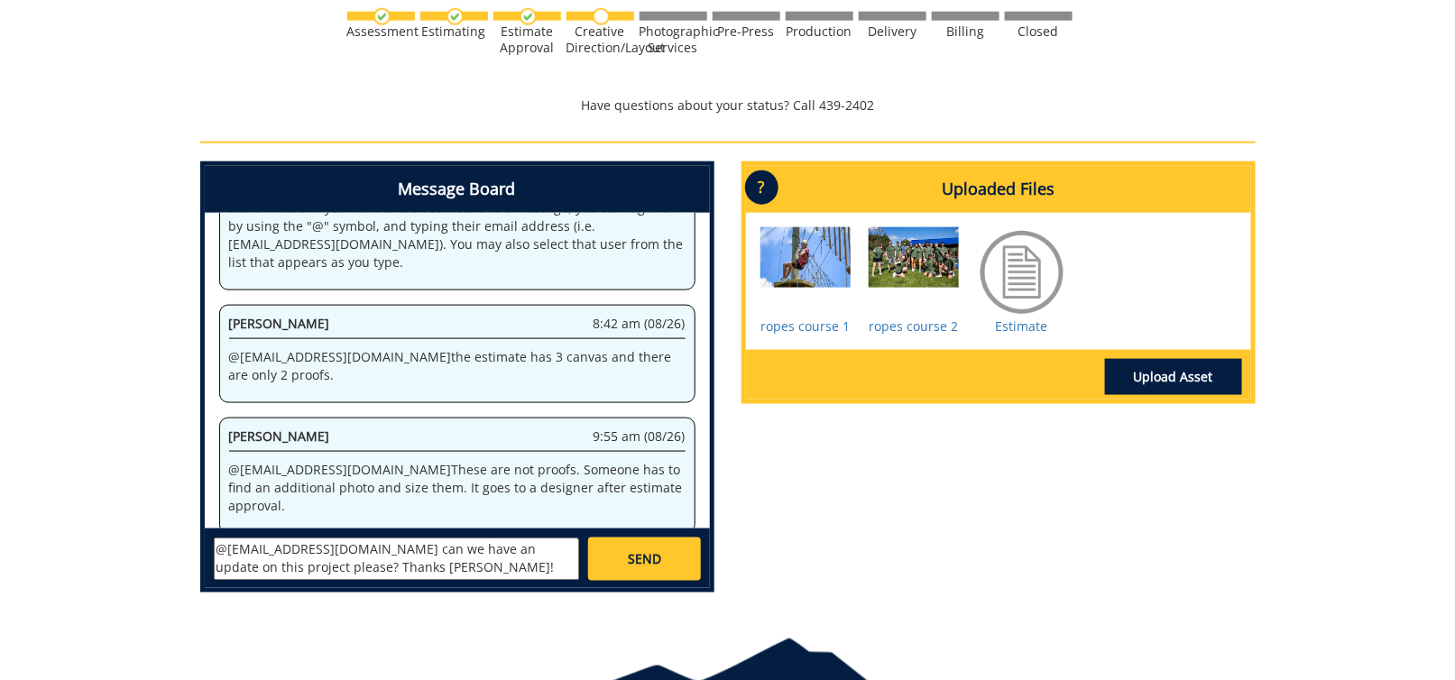
type textarea "@[EMAIL_ADDRESS][DOMAIN_NAME] can we have an update on this project please? Tha…"
click at [638, 564] on span "SEND" at bounding box center [644, 559] width 33 height 18
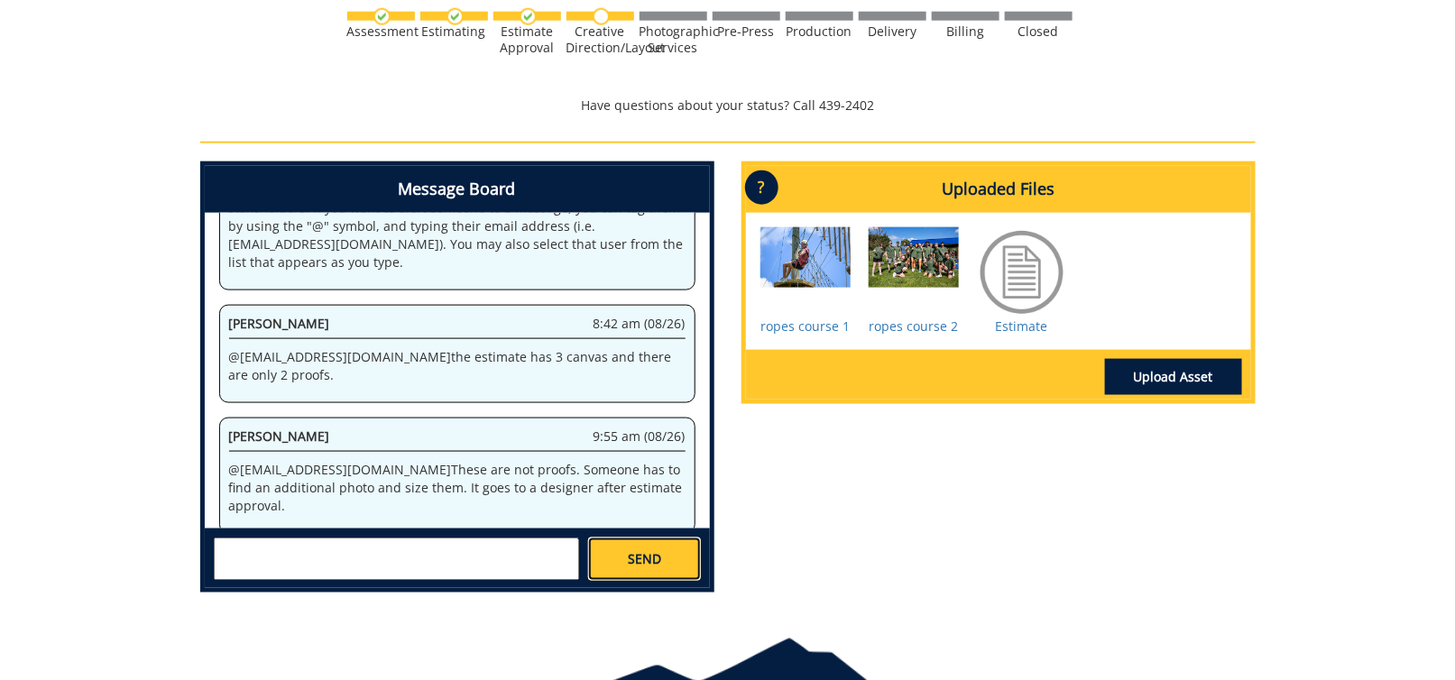
scroll to position [201, 0]
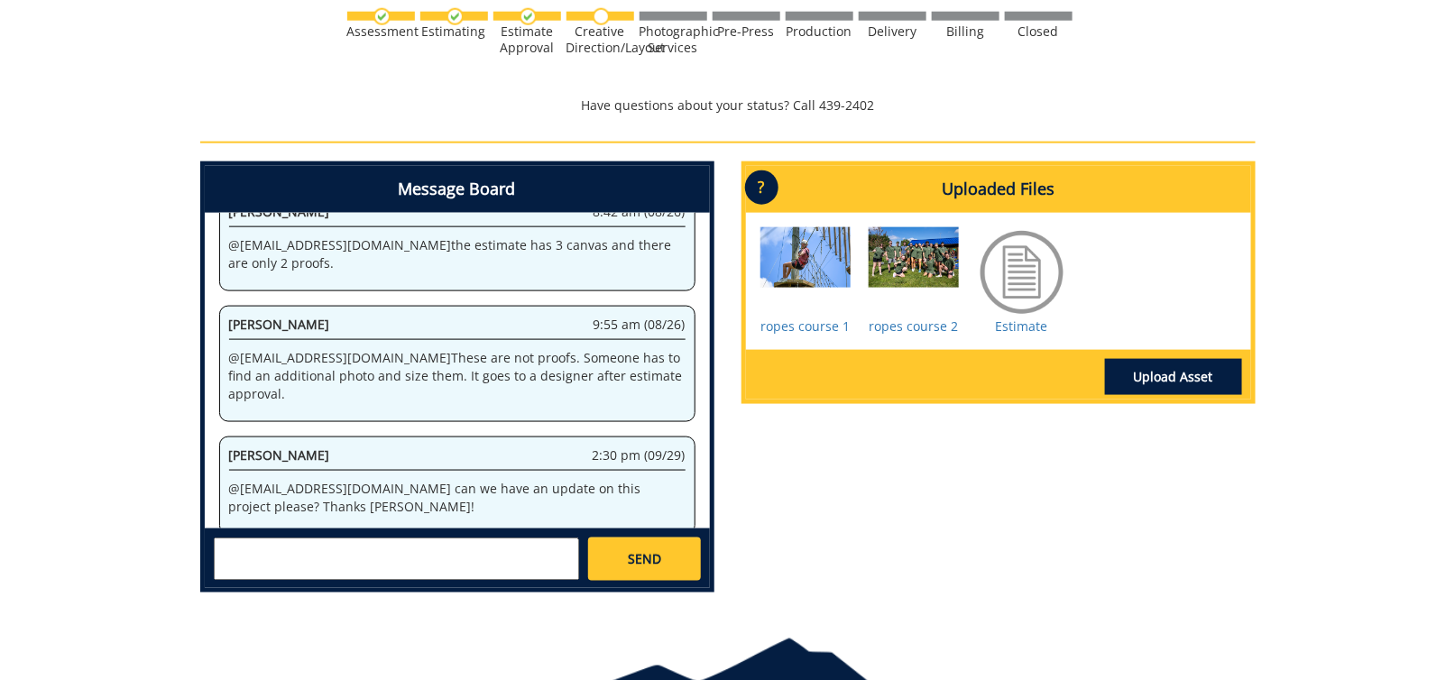
click at [992, 527] on div "Message Board System 10:40 am (08/22) Welcome to the Project Messenger. All mes…" at bounding box center [728, 383] width 1082 height 445
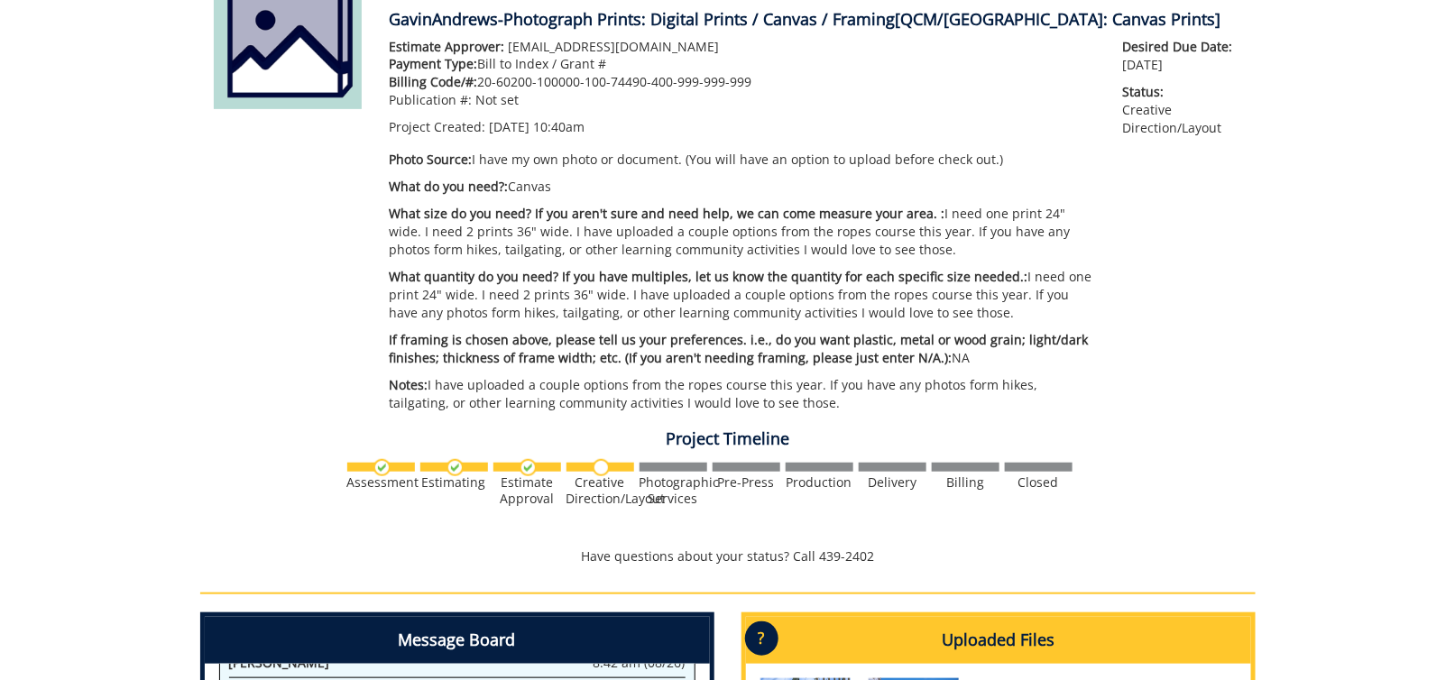
scroll to position [0, 0]
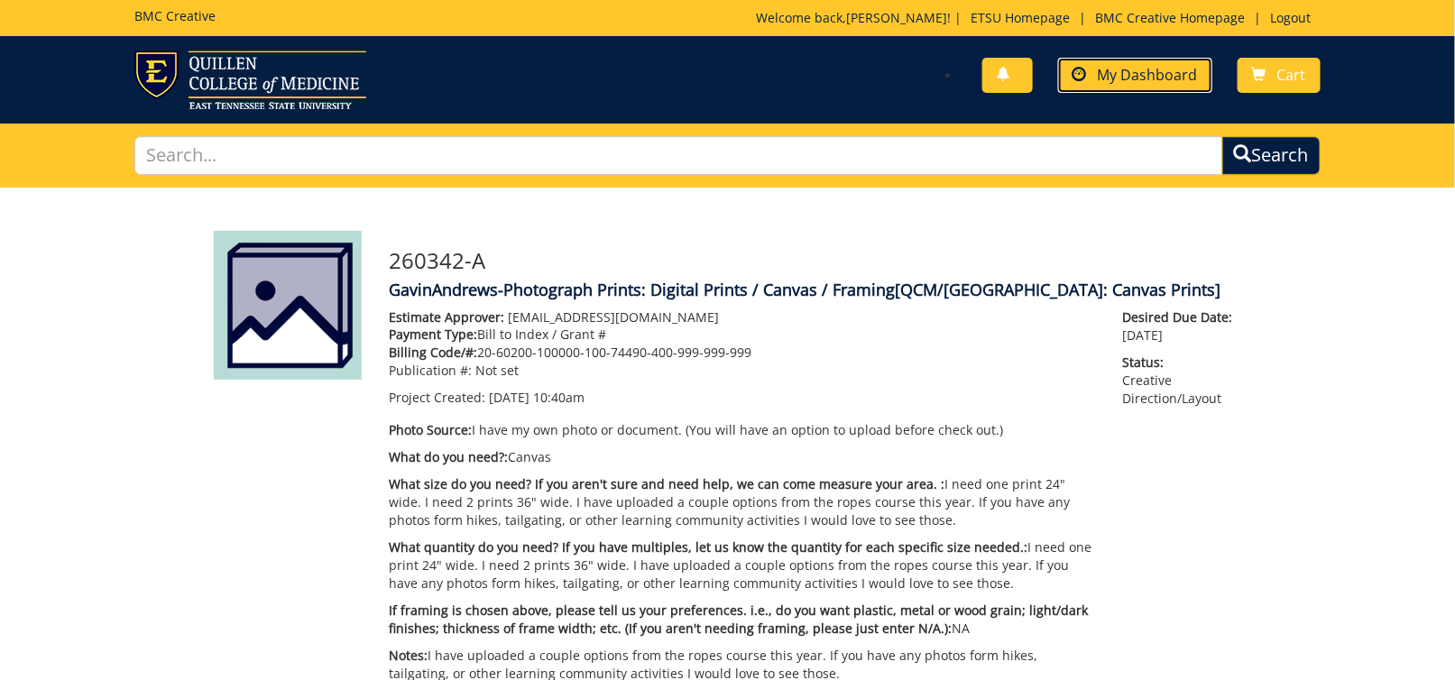
click at [1118, 72] on span "My Dashboard" at bounding box center [1147, 75] width 100 height 20
